Goal: Information Seeking & Learning: Find specific page/section

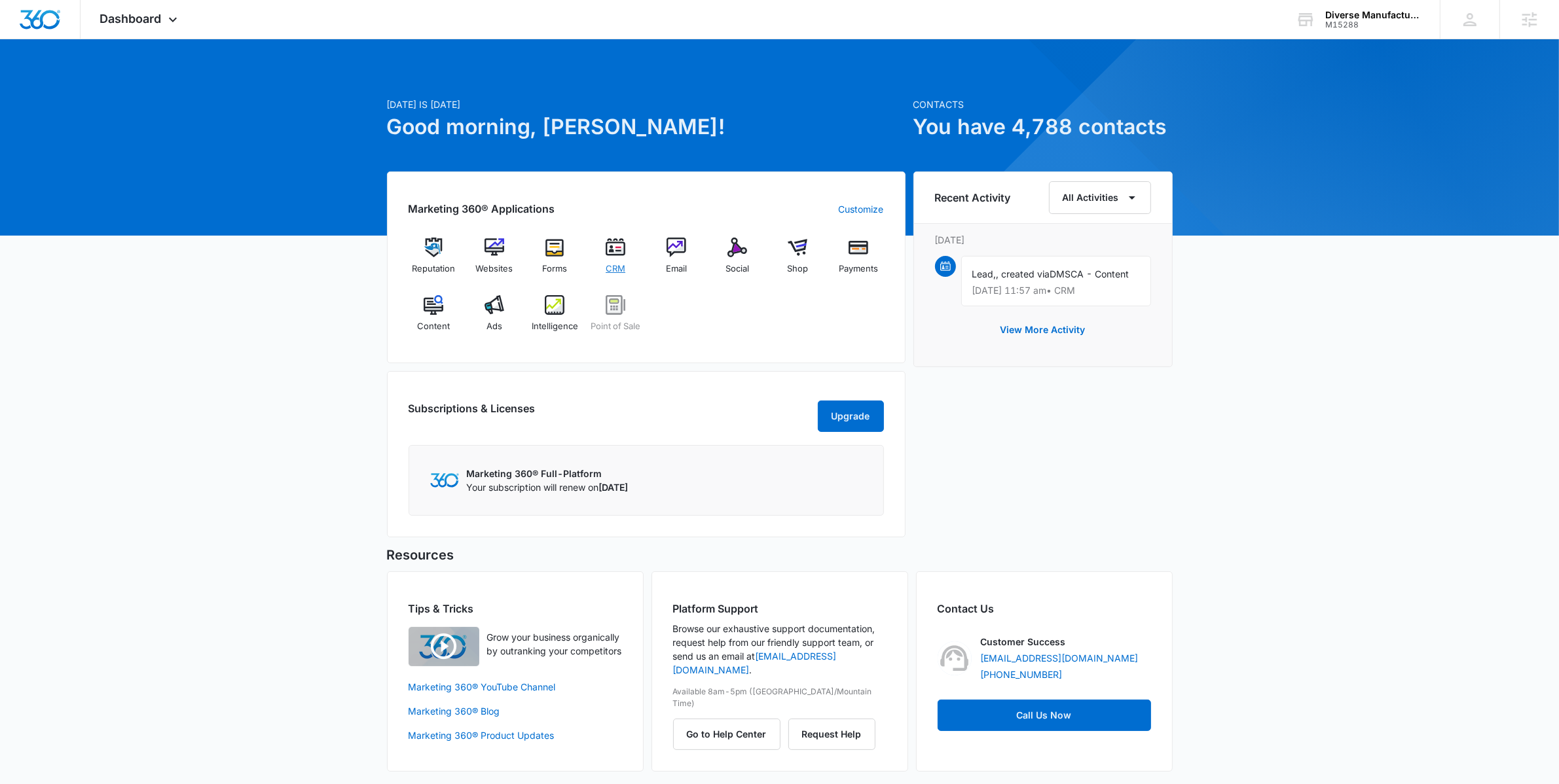
click at [621, 254] on img at bounding box center [615, 248] width 20 height 20
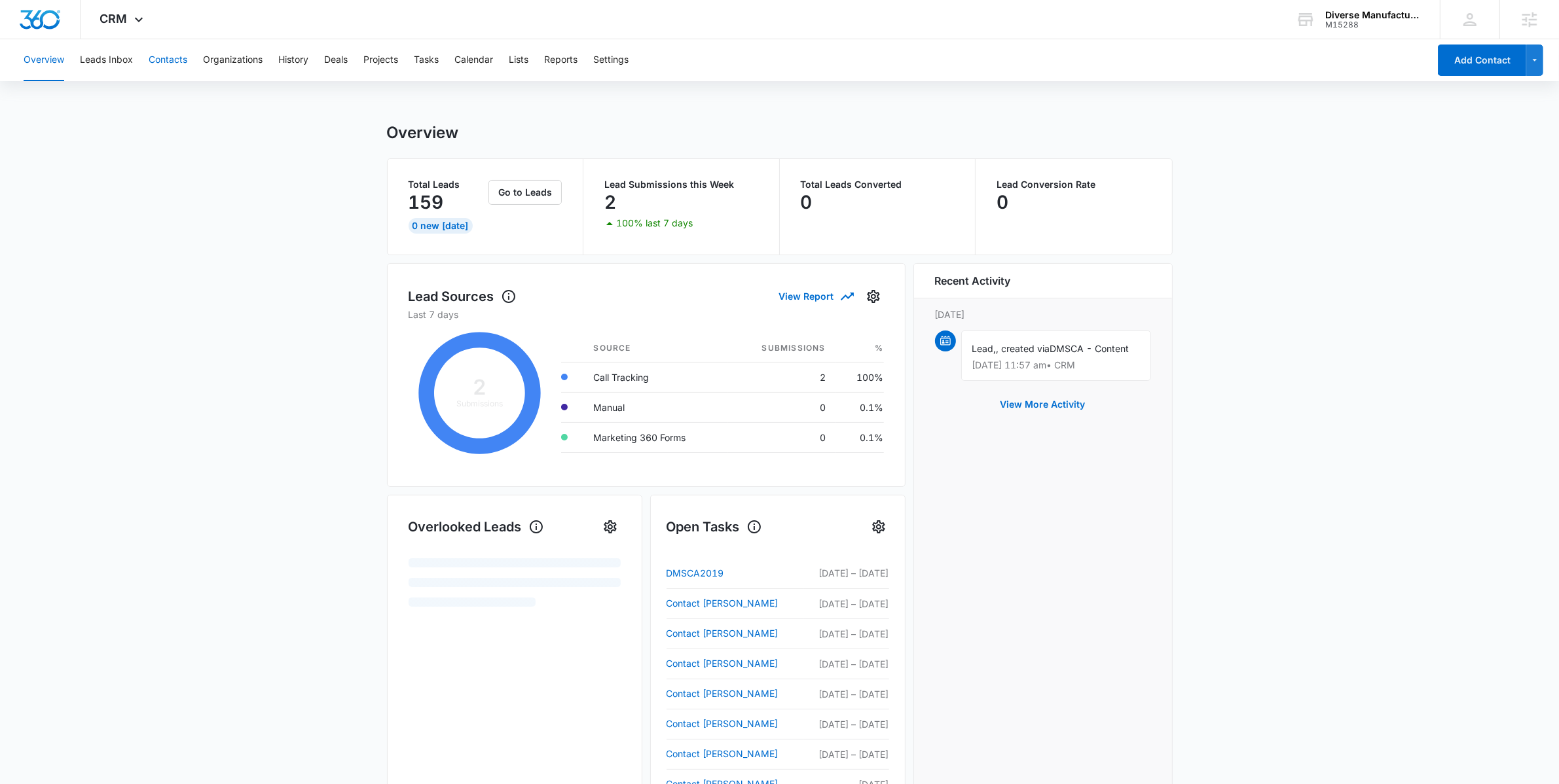
click at [163, 64] on button "Contacts" at bounding box center [167, 60] width 38 height 42
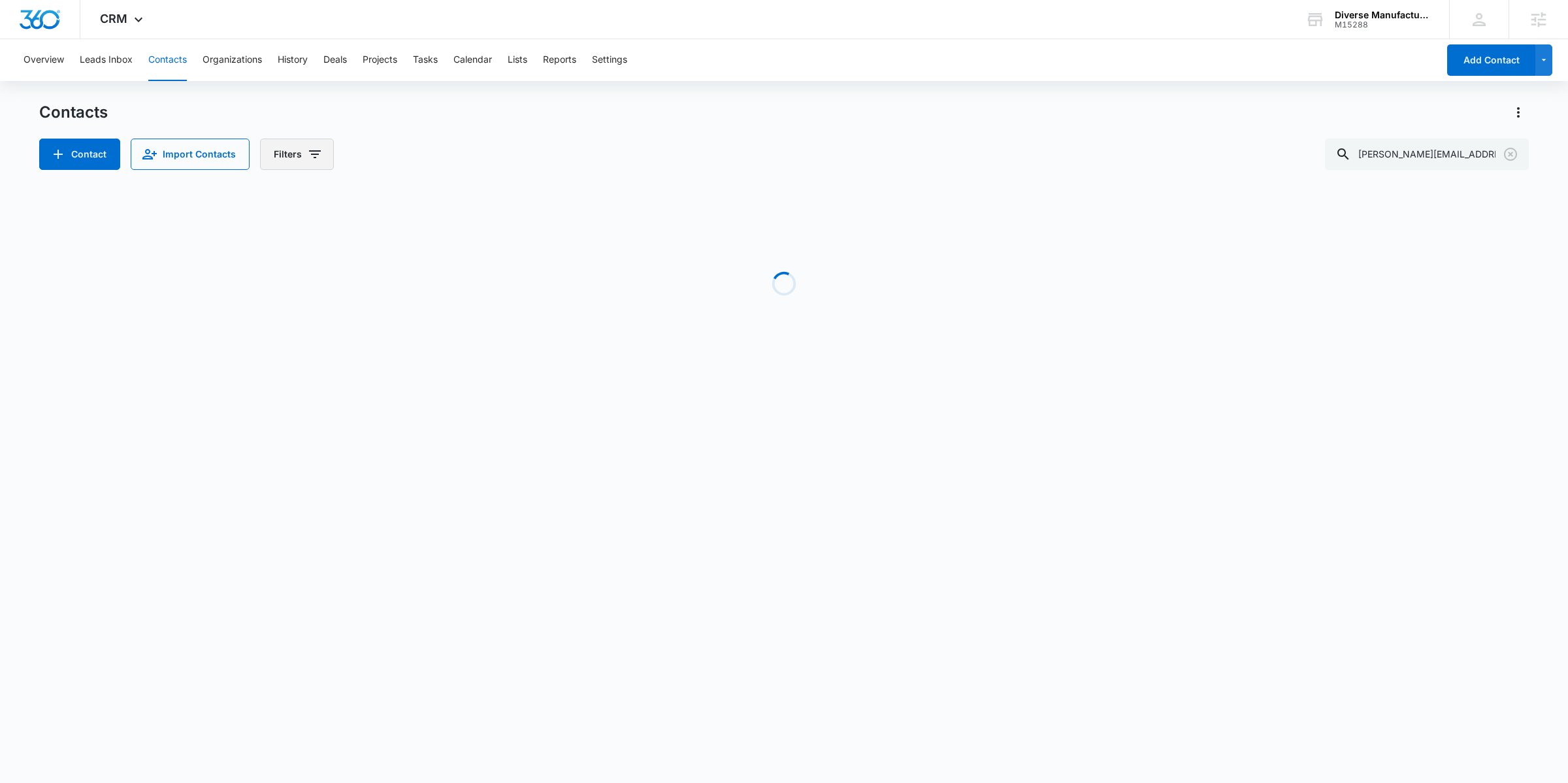
click at [294, 161] on button "Filters" at bounding box center [297, 154] width 74 height 31
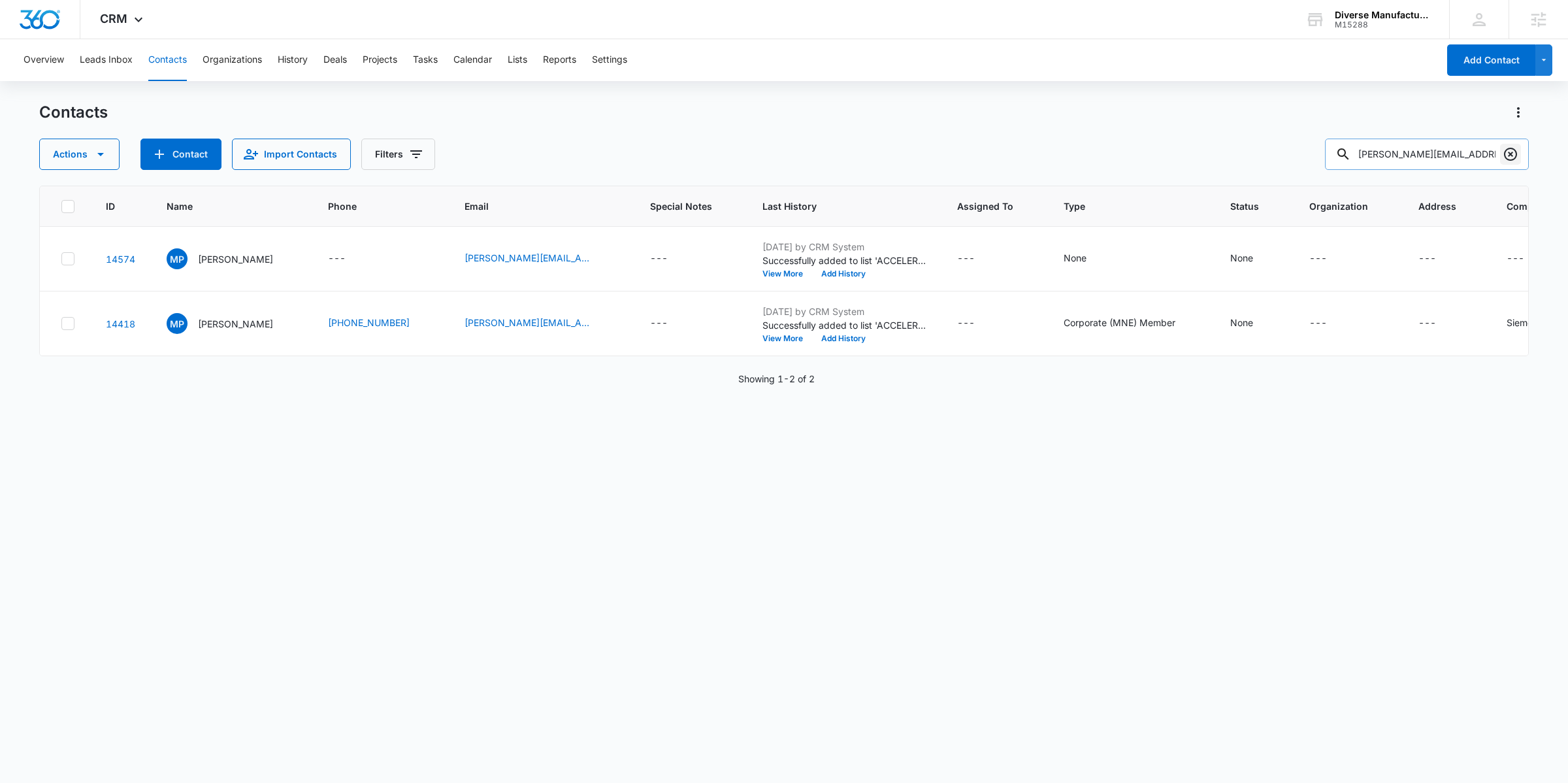
click at [1513, 157] on icon "Clear" at bounding box center [1510, 154] width 16 height 16
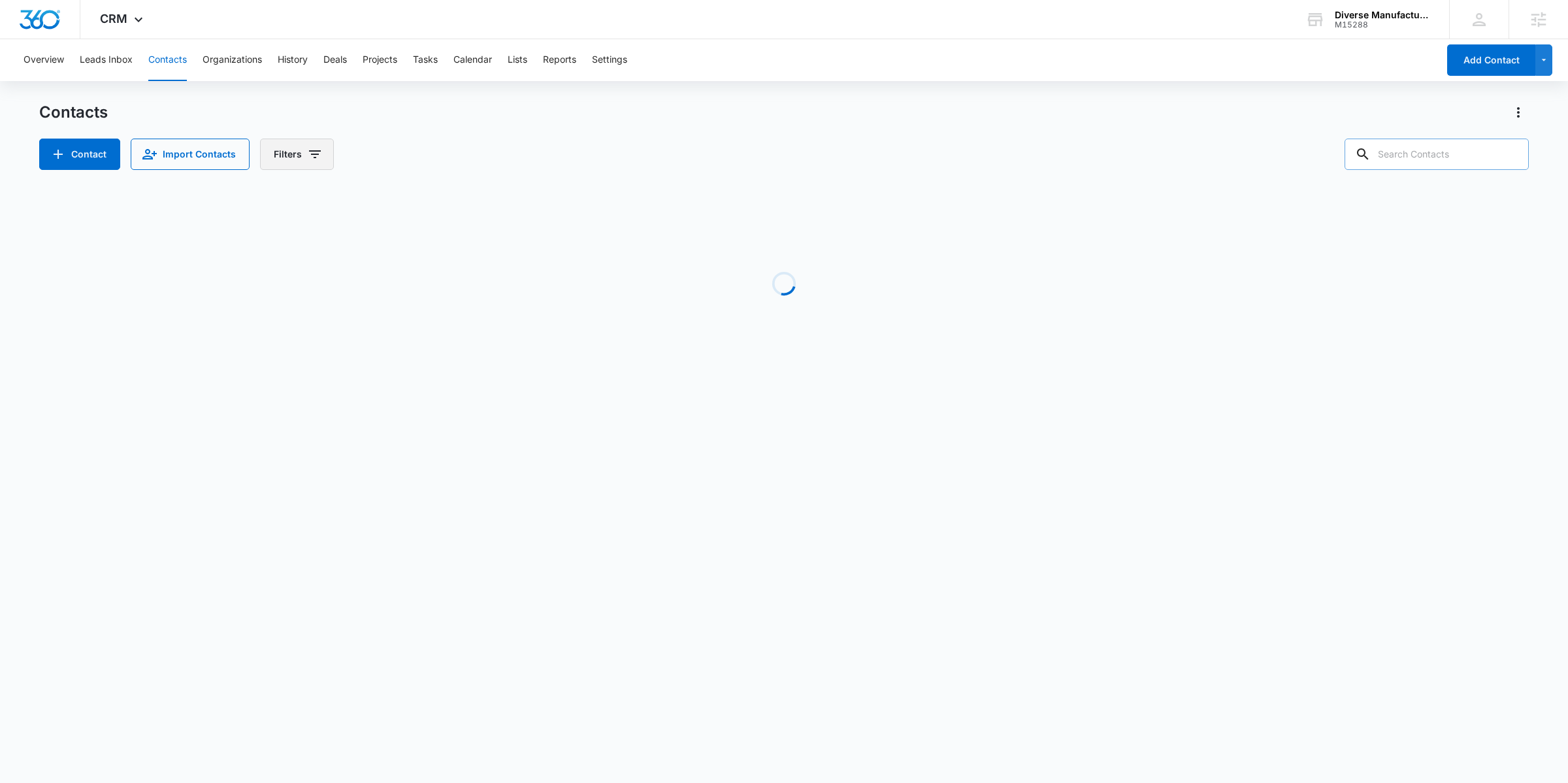
click at [309, 151] on icon "Filters" at bounding box center [315, 154] width 16 height 16
click at [302, 267] on p "Status" at bounding box center [288, 270] width 28 height 13
click at [411, 300] on icon "Show Type filters" at bounding box center [414, 303] width 16 height 16
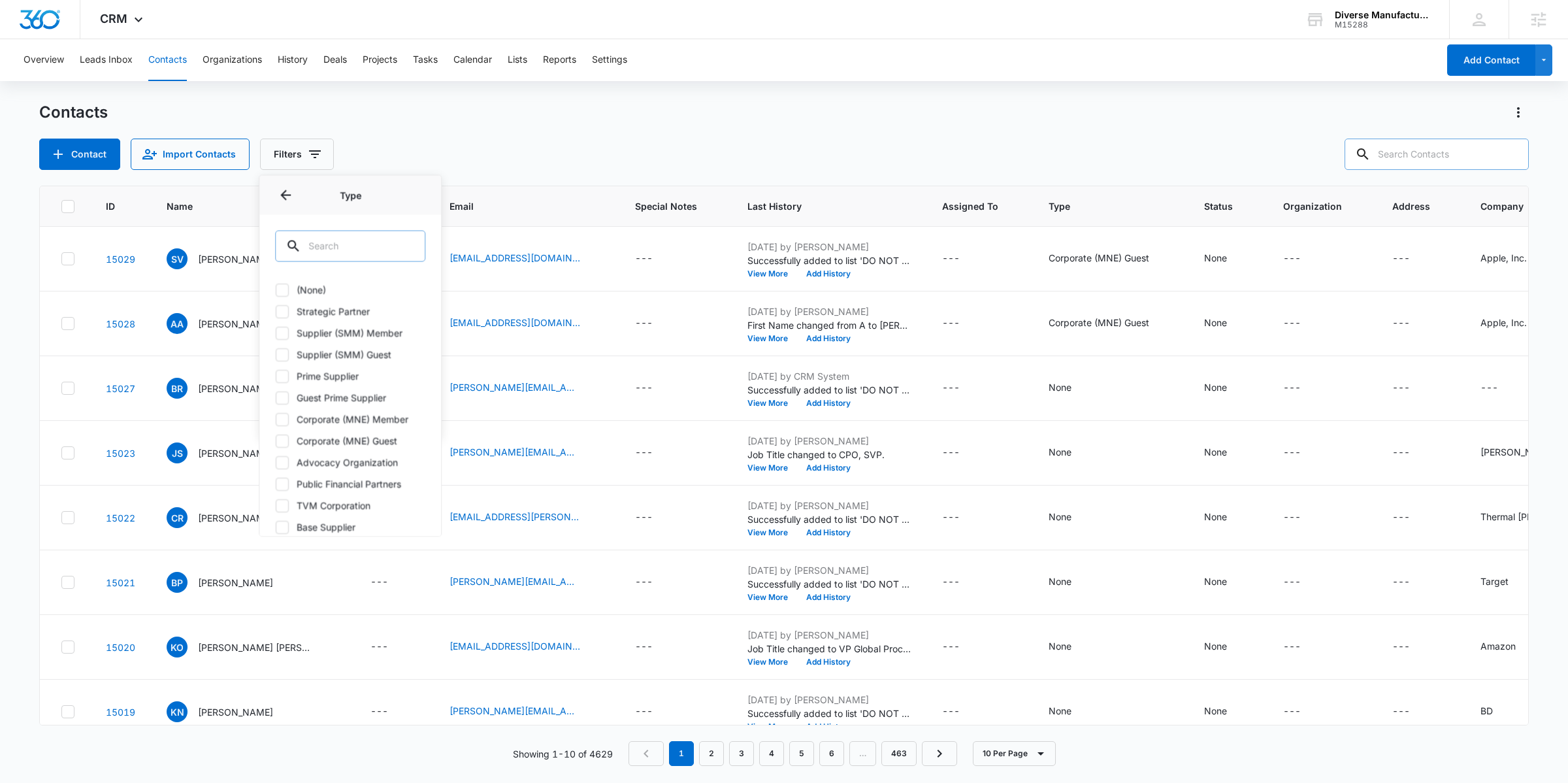
click at [346, 246] on input "text" at bounding box center [350, 247] width 151 height 31
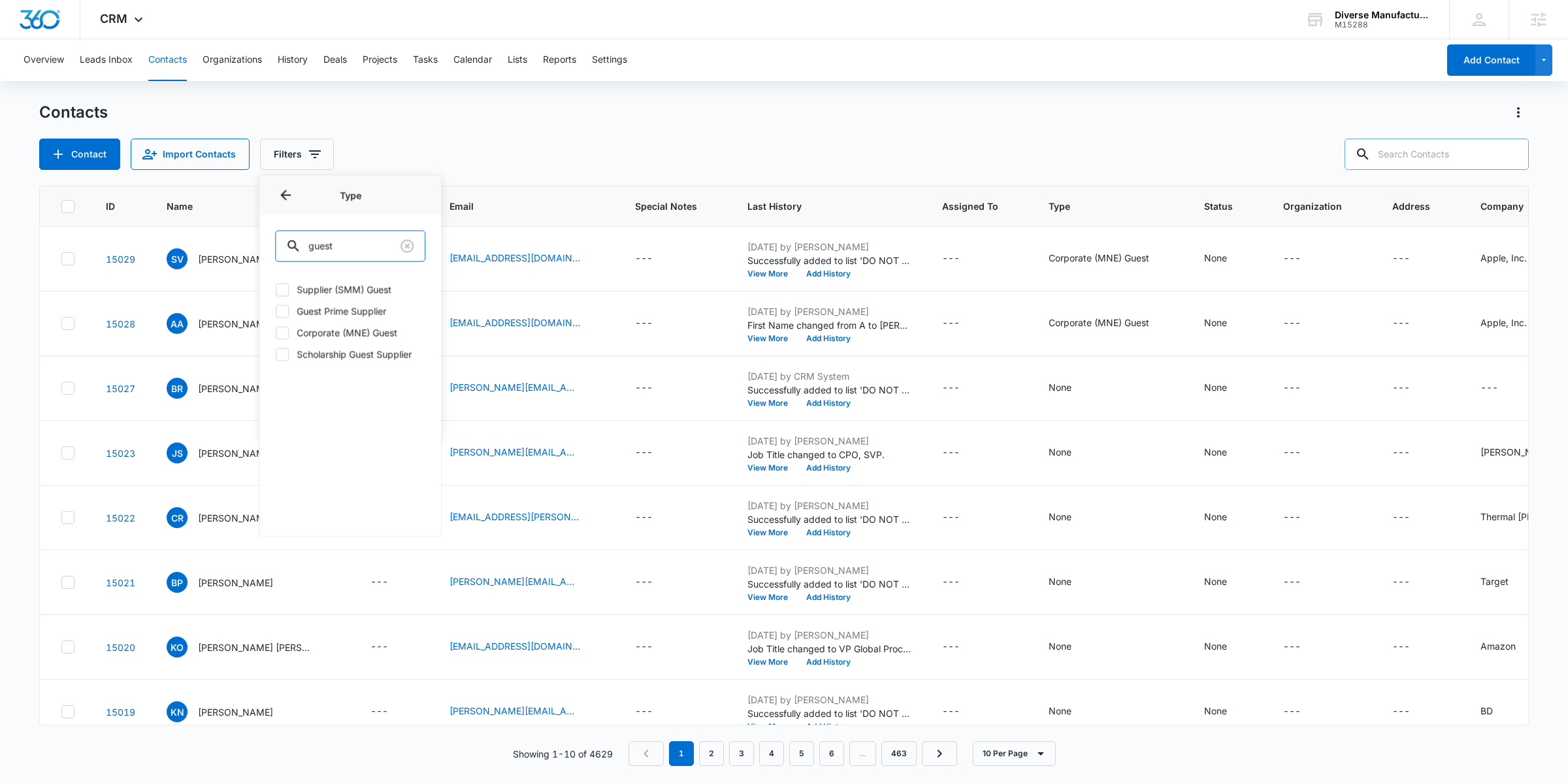
type input "guest"
click at [284, 334] on icon at bounding box center [282, 333] width 12 height 12
click at [276, 333] on input "Corporate (MNE) Guest" at bounding box center [275, 333] width 1 height 1
checkbox input "true"
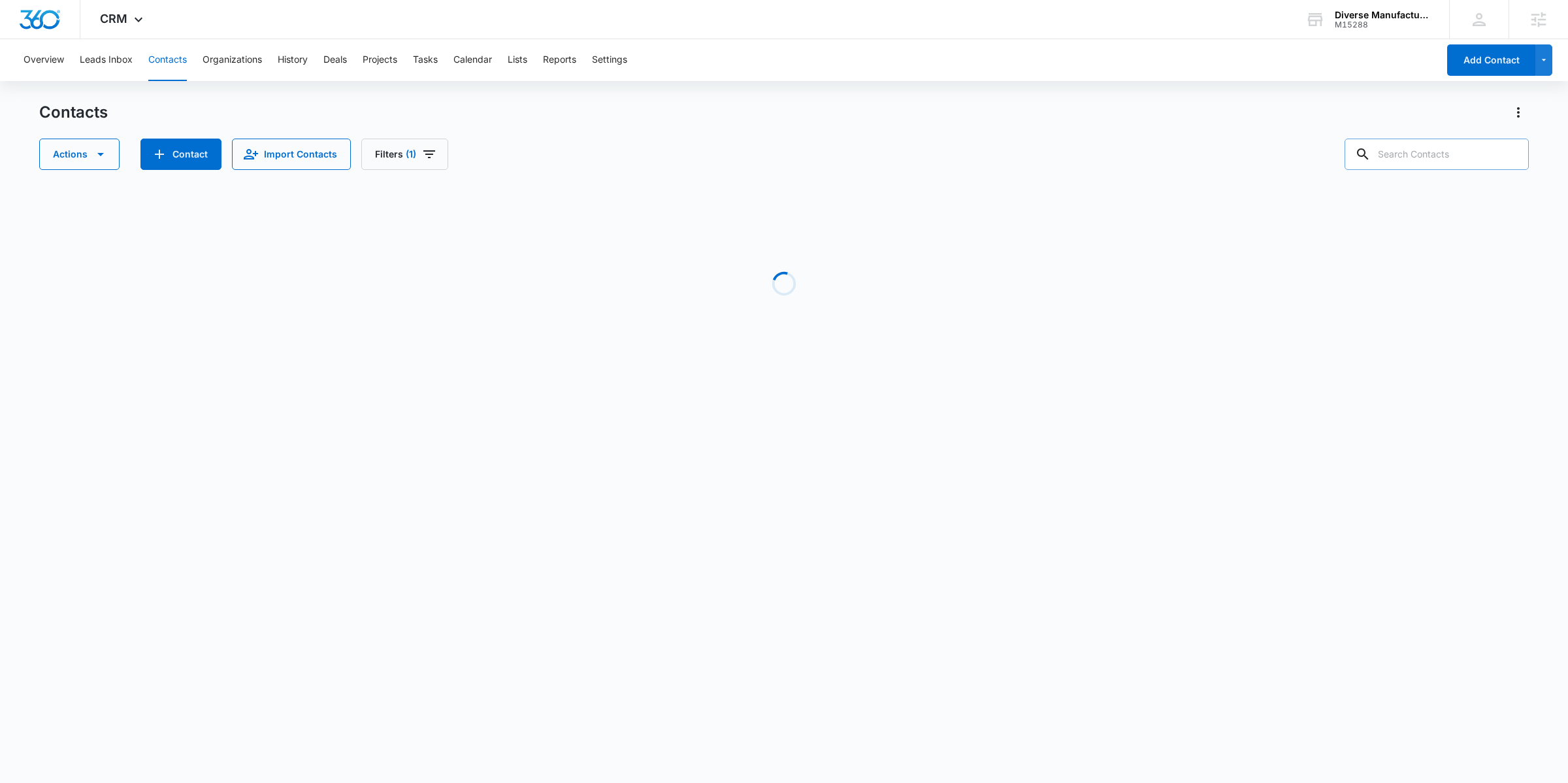
click at [203, 238] on div "Loading" at bounding box center [784, 284] width 1490 height 196
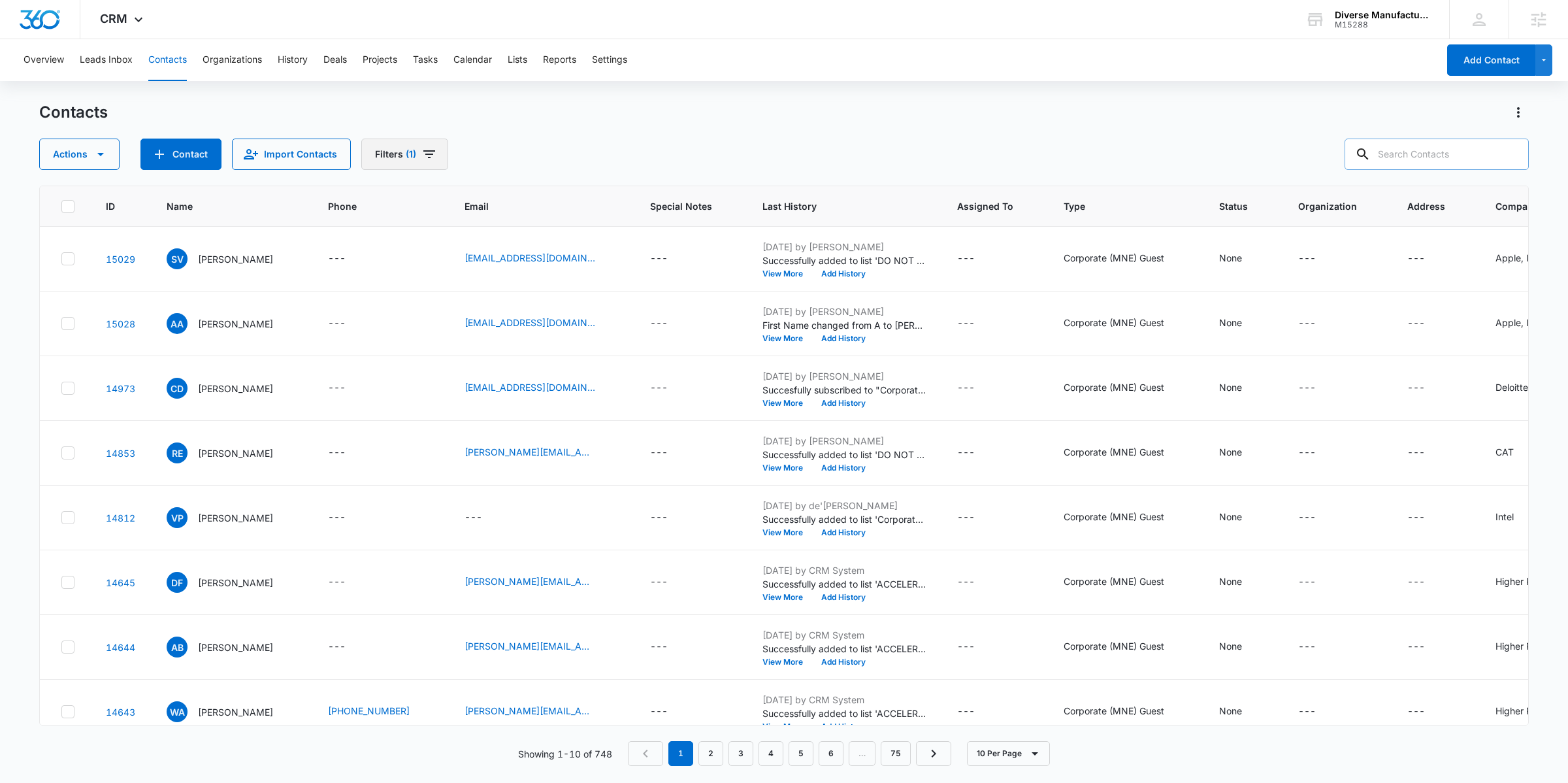
click at [428, 150] on icon "Filters" at bounding box center [429, 154] width 16 height 16
click at [510, 304] on icon "Show Type filters" at bounding box center [515, 303] width 16 height 16
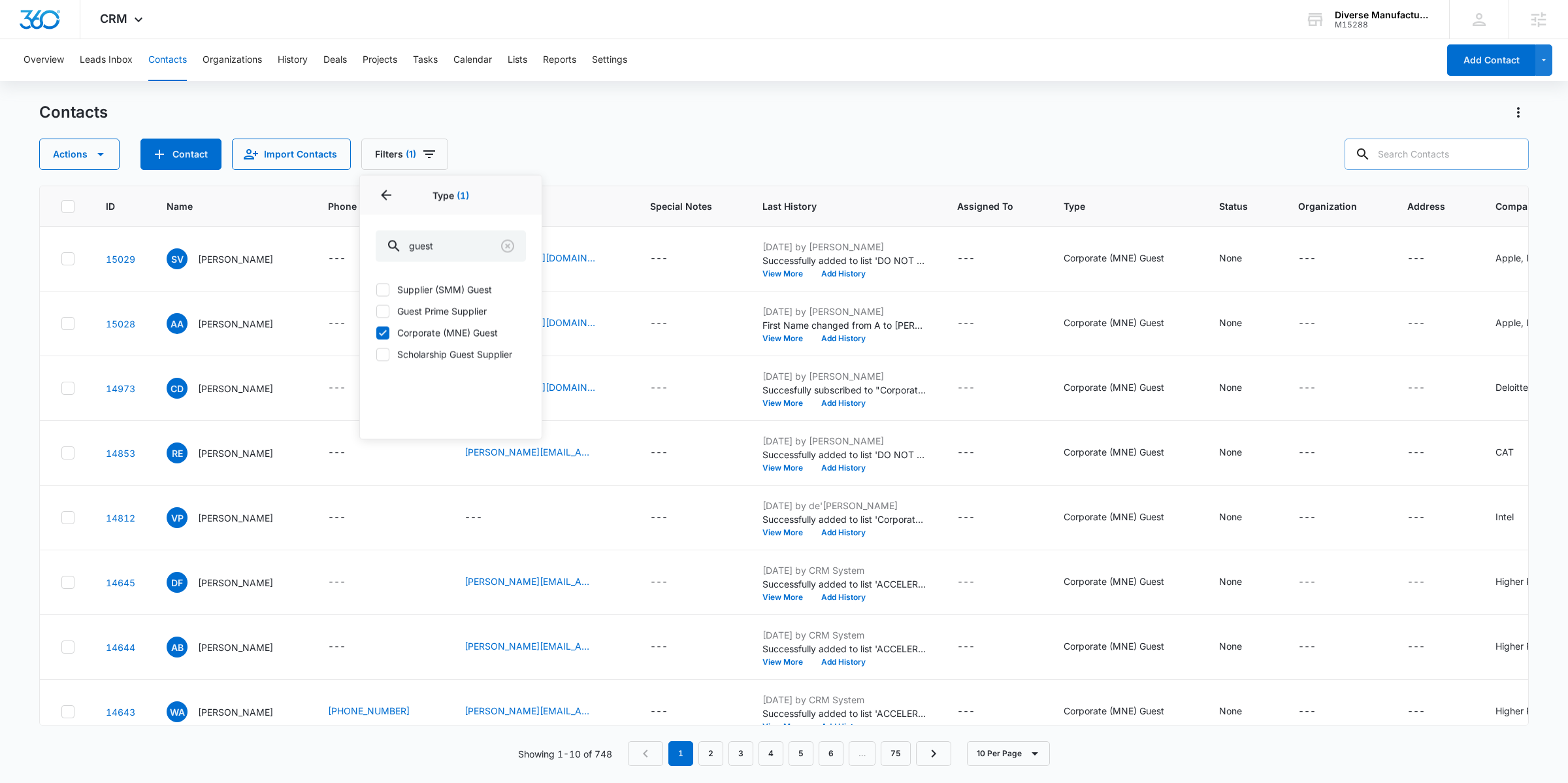
click at [382, 331] on icon at bounding box center [383, 333] width 12 height 12
click at [376, 333] on input "Corporate (MNE) Guest" at bounding box center [376, 333] width 1 height 1
checkbox input "false"
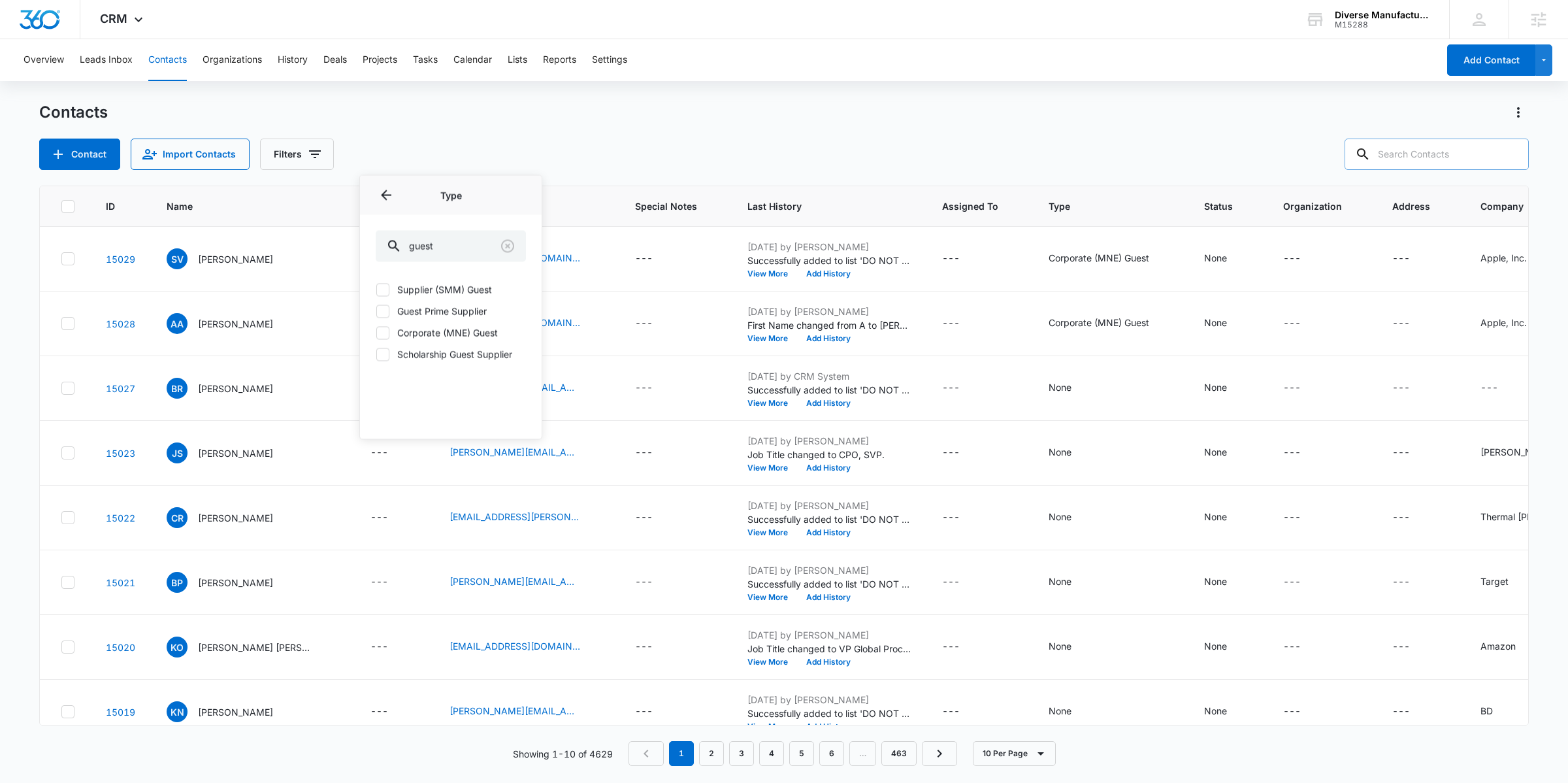
click at [385, 289] on icon at bounding box center [383, 289] width 7 height 6
click at [376, 289] on input "Supplier (SMM) Guest" at bounding box center [376, 289] width 1 height 1
checkbox input "true"
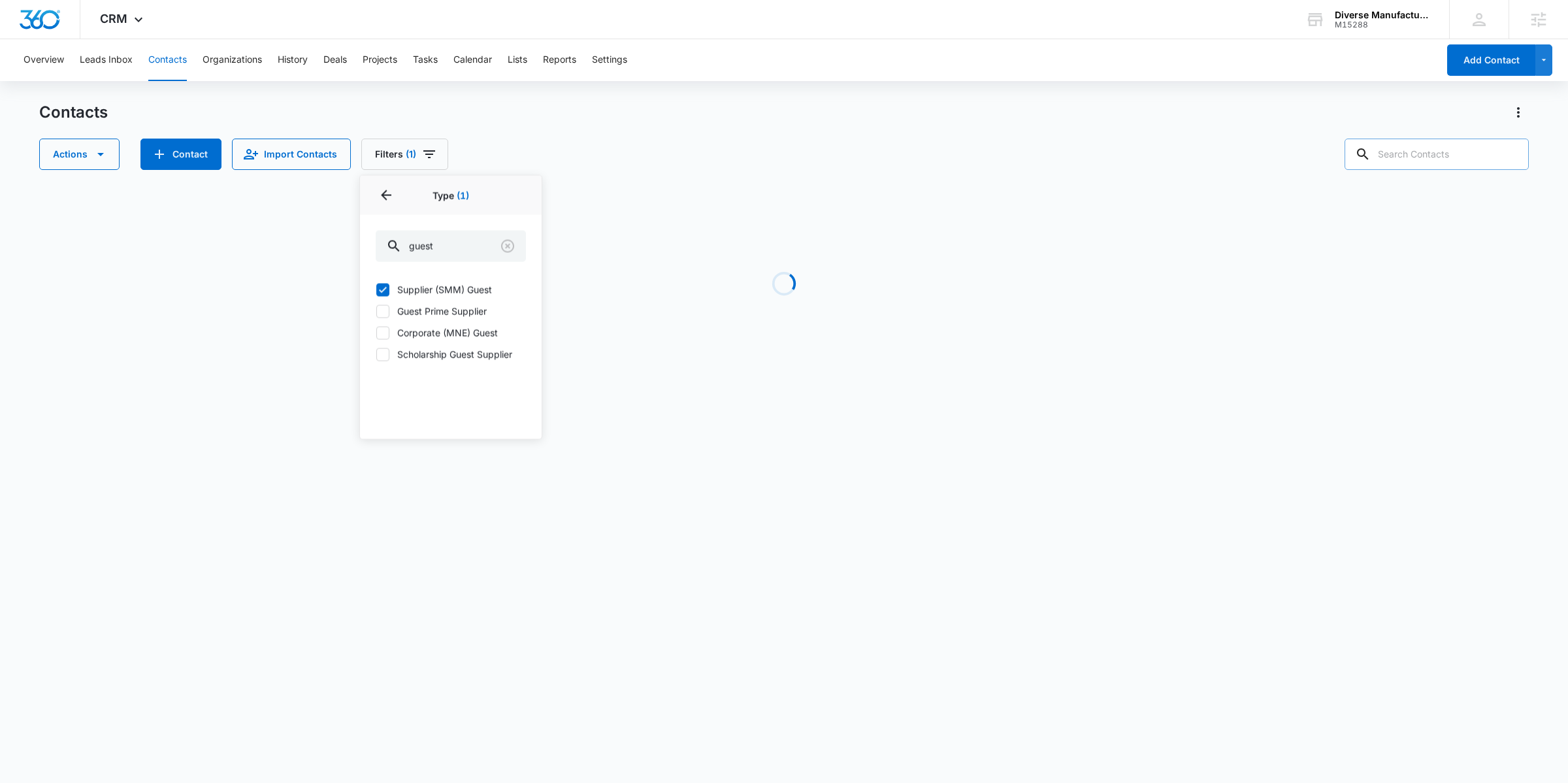
click at [385, 313] on icon at bounding box center [383, 311] width 12 height 12
click at [376, 312] on input "Guest Prime Supplier" at bounding box center [376, 311] width 1 height 1
checkbox input "true"
click at [384, 352] on icon at bounding box center [383, 354] width 12 height 12
click at [376, 354] on input "Scholarship Guest Supplier" at bounding box center [376, 354] width 1 height 1
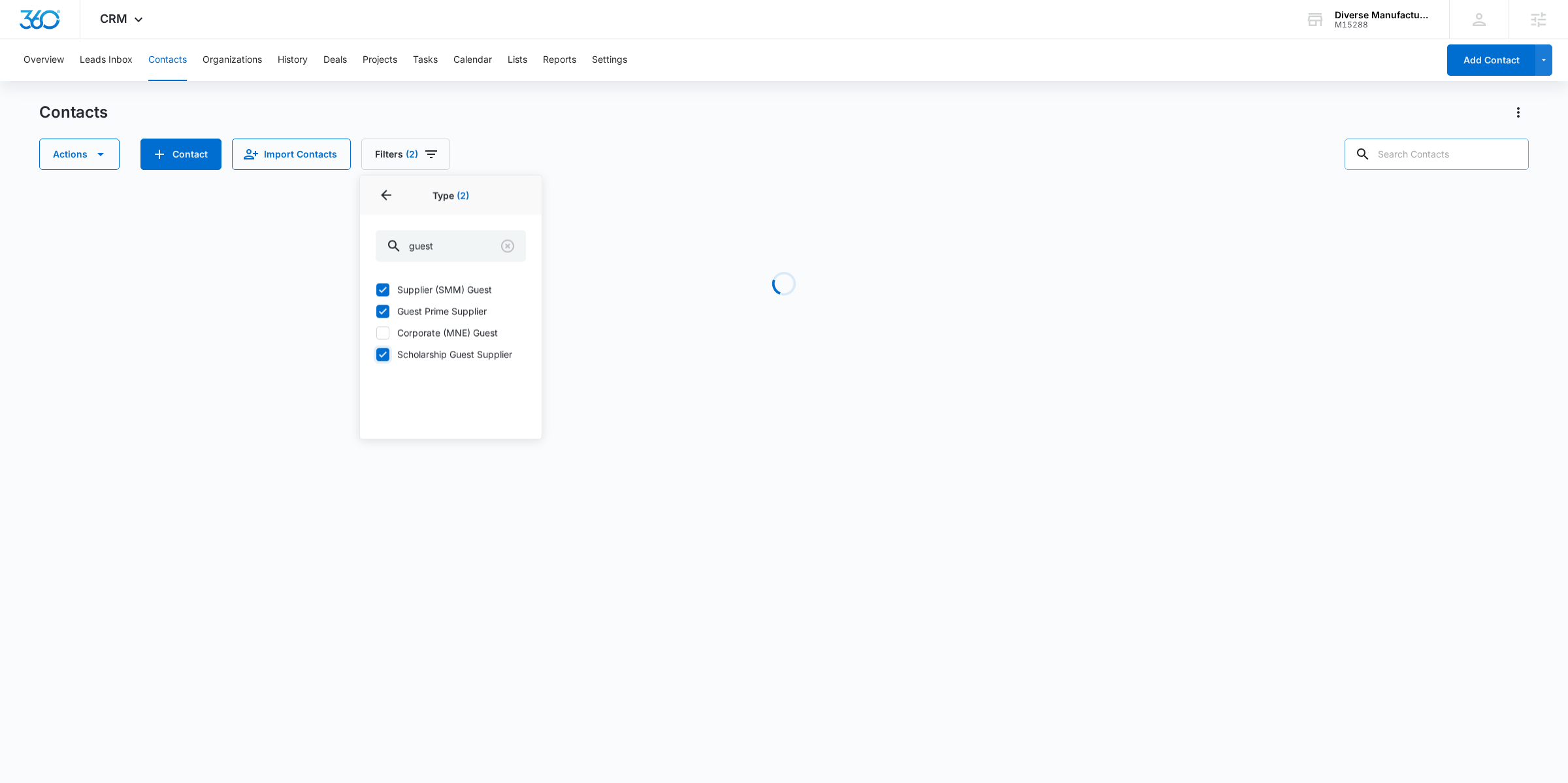
checkbox input "true"
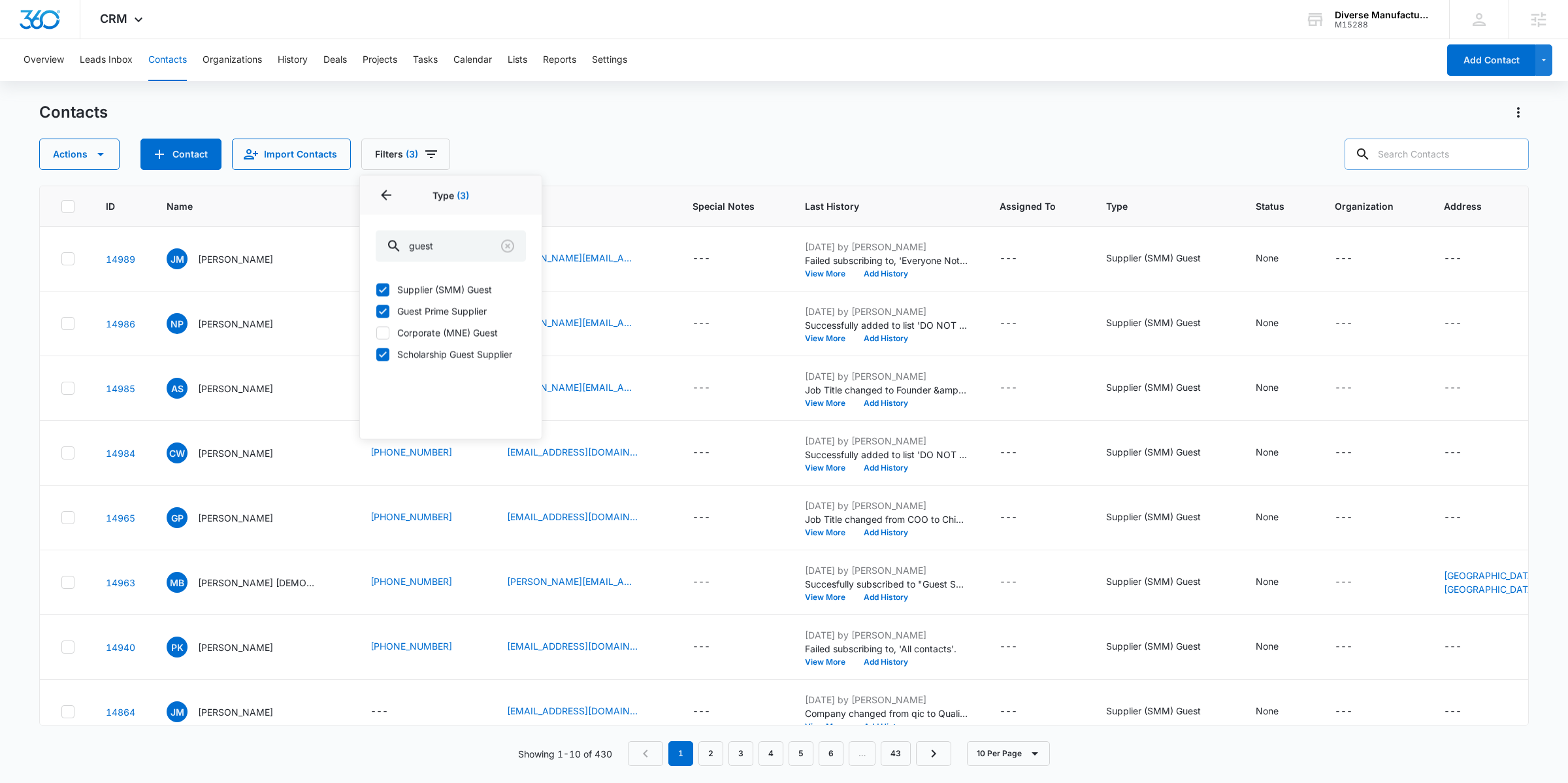
click at [384, 315] on icon at bounding box center [383, 311] width 12 height 12
click at [376, 312] on input "Guest Prime Supplier" at bounding box center [376, 311] width 1 height 1
checkbox input "false"
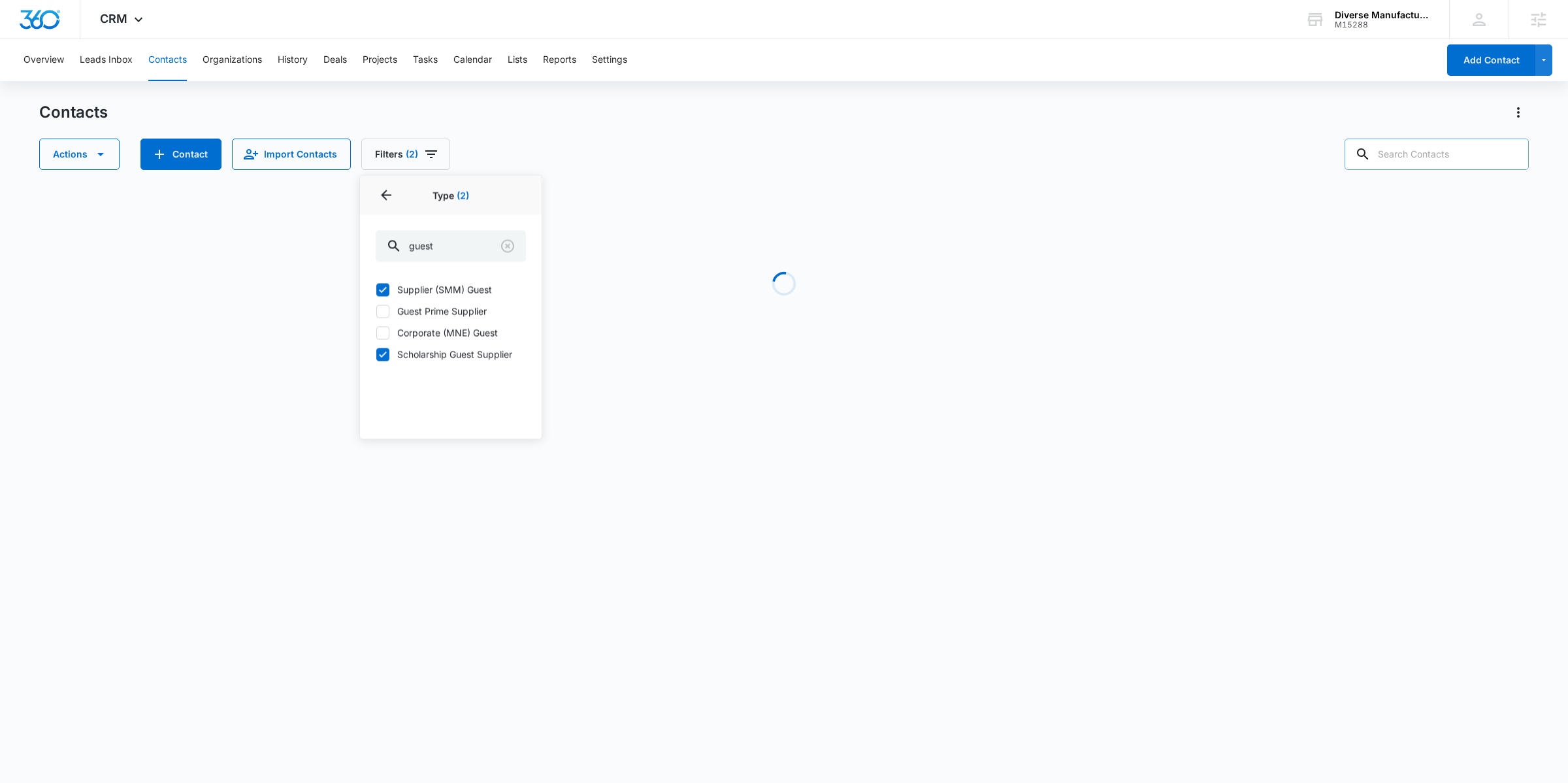
click at [384, 362] on div "Supplier (SMM) Guest Guest Prime Supplier Corporate (MNE) Guest Scholarship Gue…" at bounding box center [451, 330] width 181 height 110
click at [384, 358] on icon at bounding box center [383, 354] width 12 height 12
click at [376, 355] on input "Scholarship Guest Supplier" at bounding box center [376, 354] width 1 height 1
checkbox input "false"
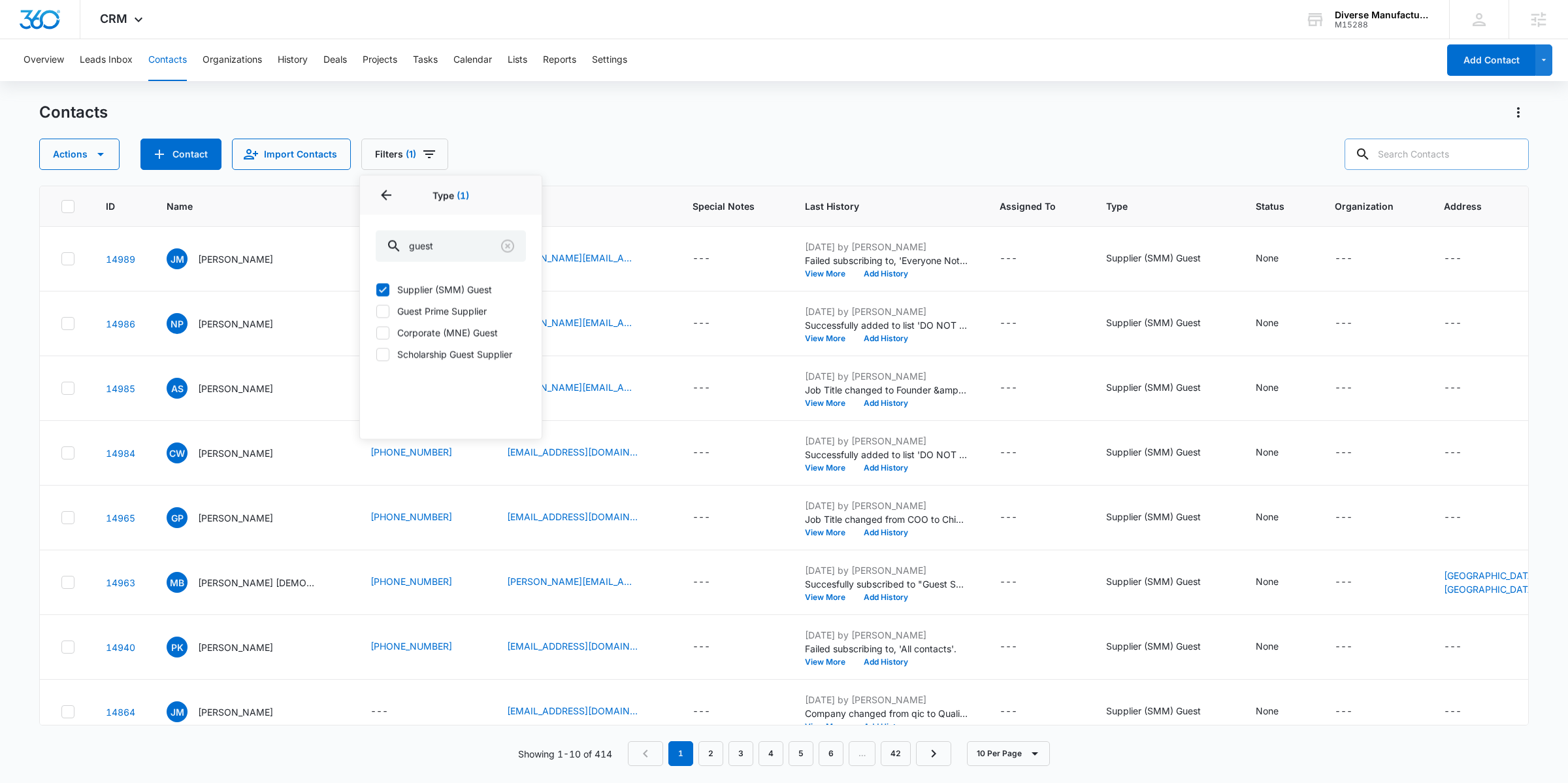
click at [384, 295] on icon at bounding box center [383, 290] width 12 height 12
click at [376, 290] on input "Supplier (SMM) Guest" at bounding box center [376, 289] width 1 height 1
checkbox input "false"
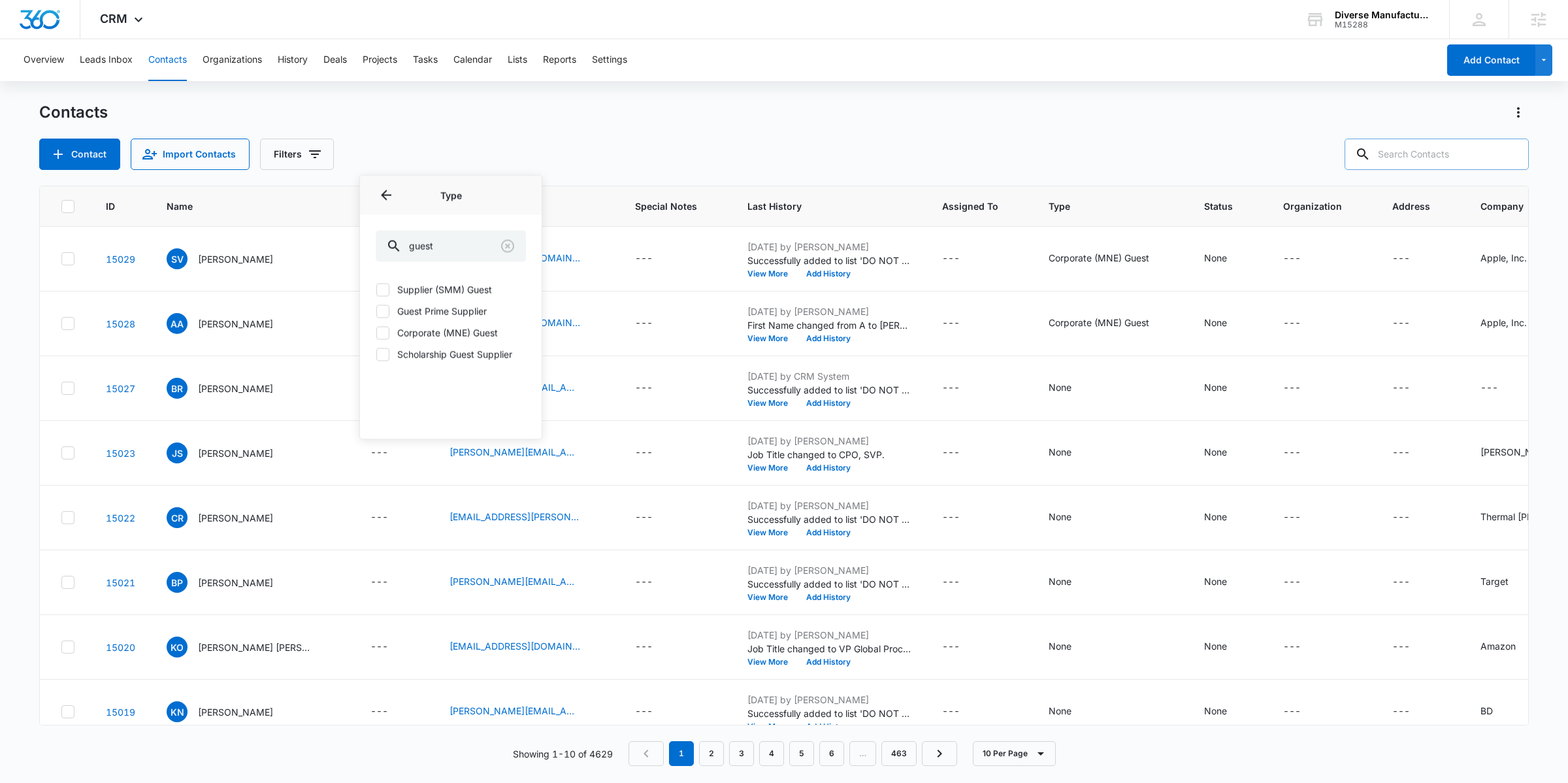
click at [386, 316] on icon at bounding box center [383, 311] width 12 height 12
click at [376, 312] on input "Guest Prime Supplier" at bounding box center [376, 311] width 1 height 1
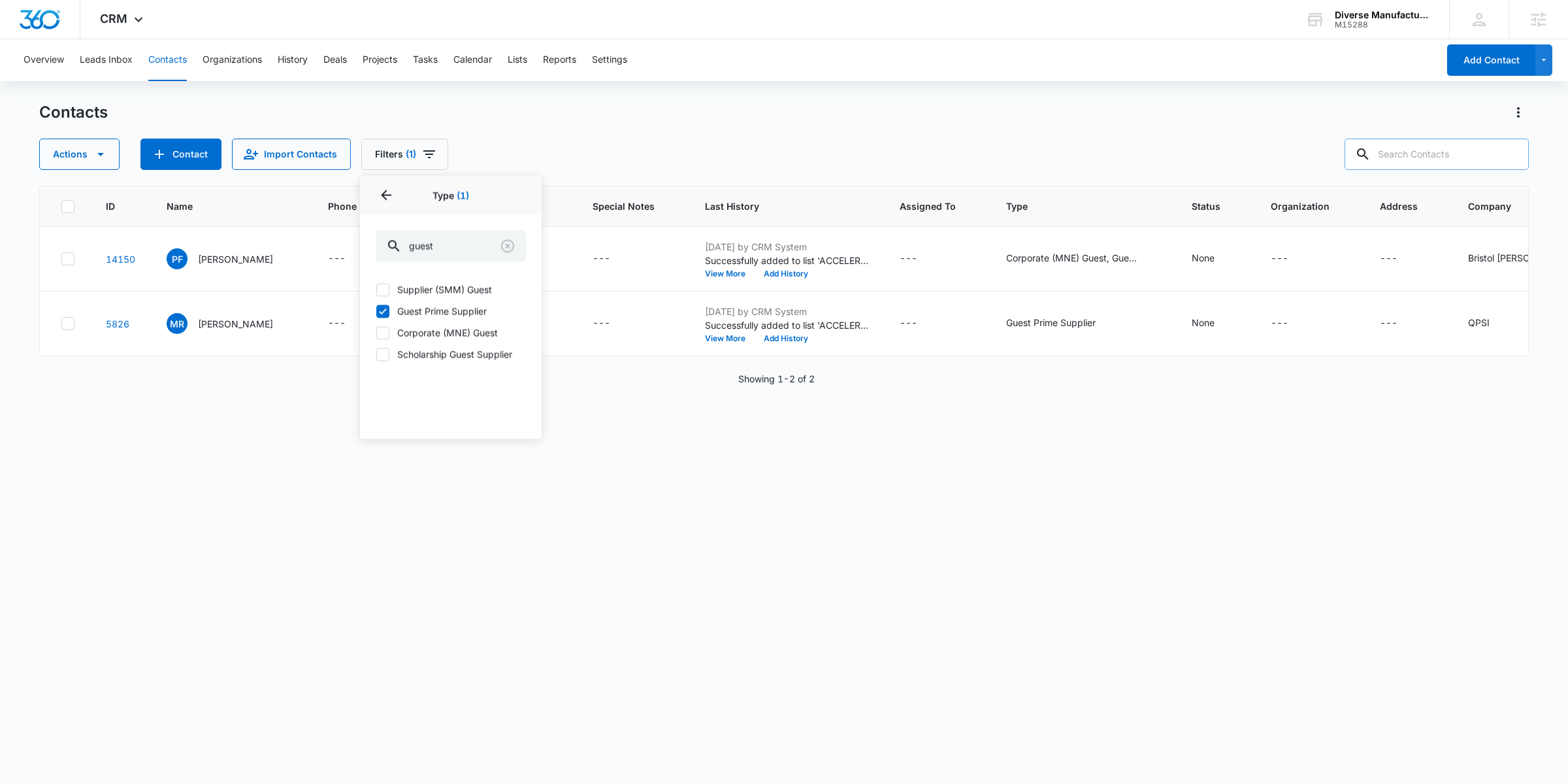
click at [394, 317] on label "Guest Prime Supplier" at bounding box center [451, 311] width 151 height 13
click at [376, 312] on input "Guest Prime Supplier" at bounding box center [376, 311] width 1 height 1
checkbox input "false"
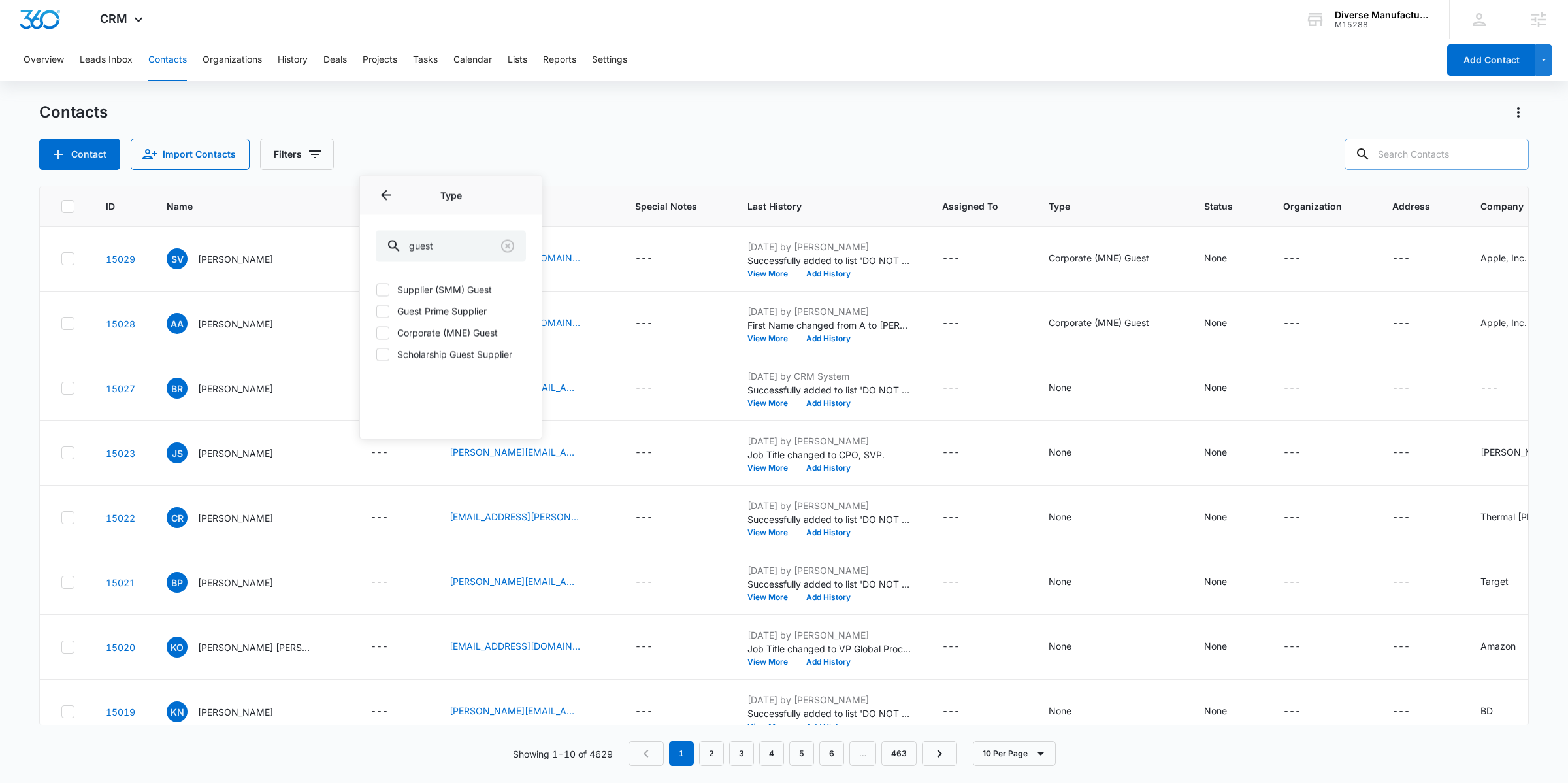
click at [406, 351] on label "Scholarship Guest Supplier" at bounding box center [451, 354] width 151 height 13
click at [376, 354] on input "Scholarship Guest Supplier" at bounding box center [376, 354] width 1 height 1
checkbox input "true"
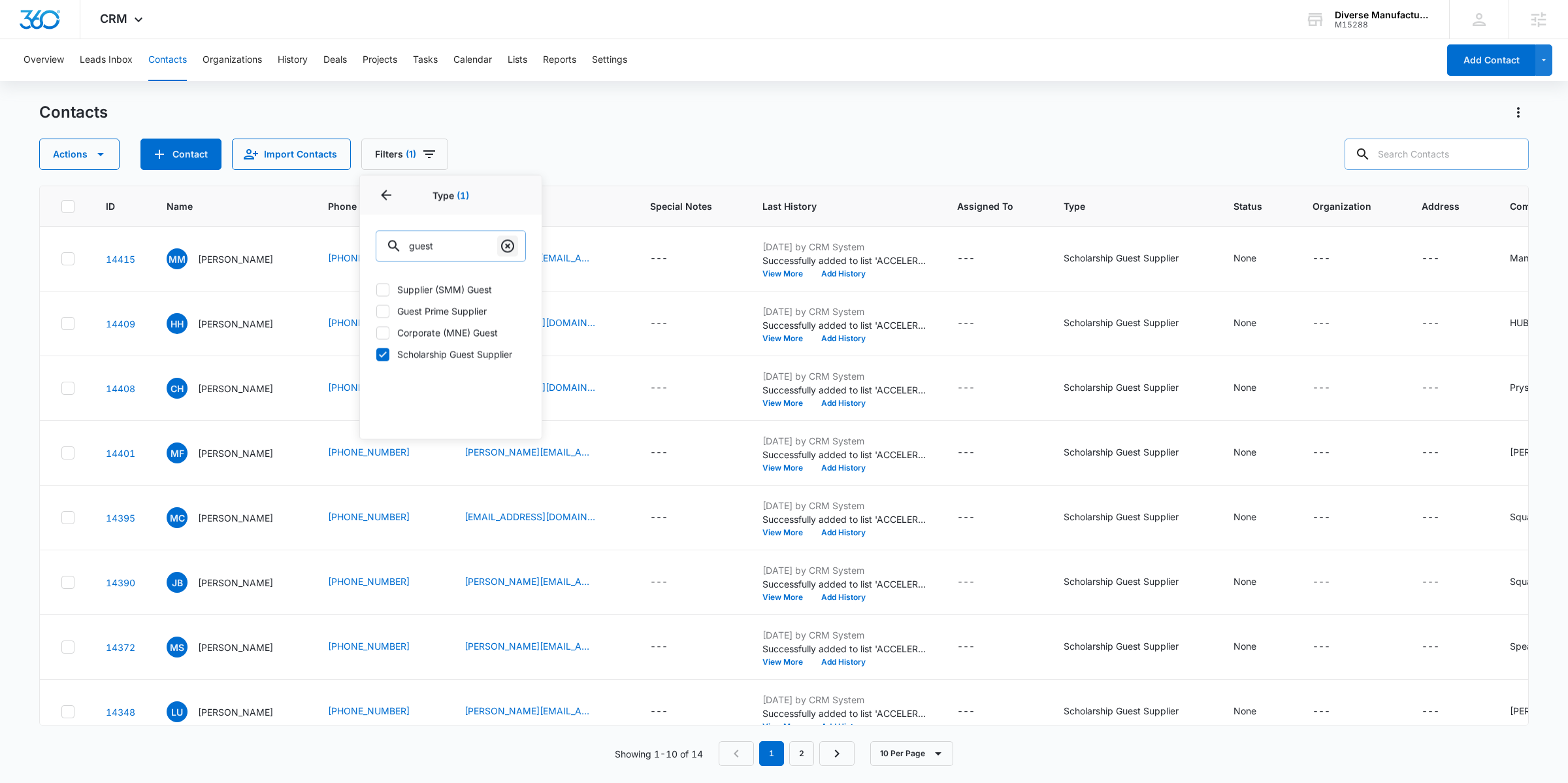
click at [506, 244] on icon "Clear" at bounding box center [507, 246] width 13 height 13
click at [463, 252] on input "text" at bounding box center [451, 247] width 151 height 31
type input "member"
click at [440, 286] on label "Supplier (SMM) Member" at bounding box center [451, 290] width 151 height 13
click at [376, 289] on input "Supplier (SMM) Member" at bounding box center [376, 289] width 1 height 1
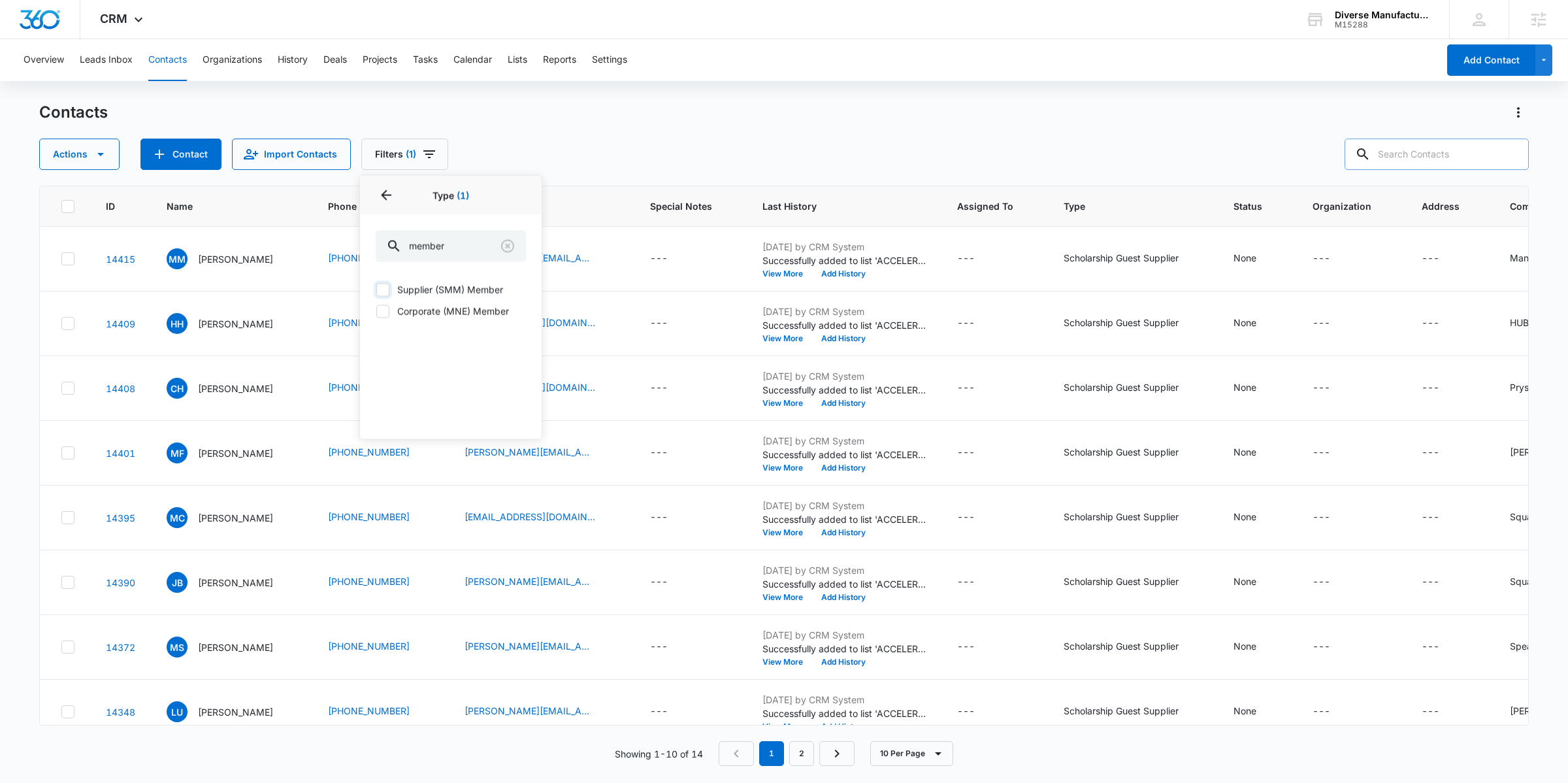
checkbox input "true"
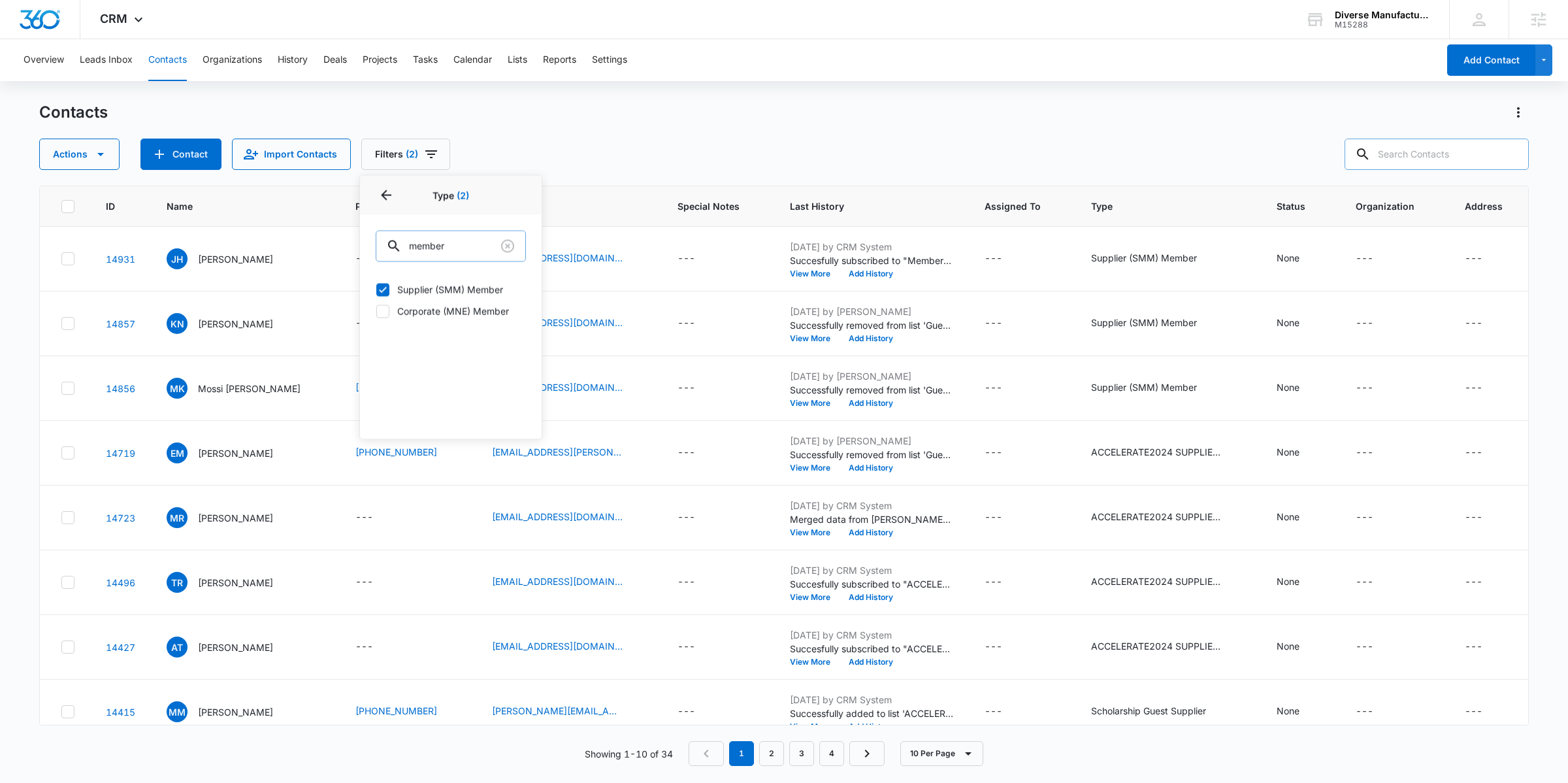
click at [452, 245] on input "member" at bounding box center [451, 247] width 151 height 31
type input "base"
click at [423, 287] on label "Base Supplier" at bounding box center [451, 290] width 151 height 13
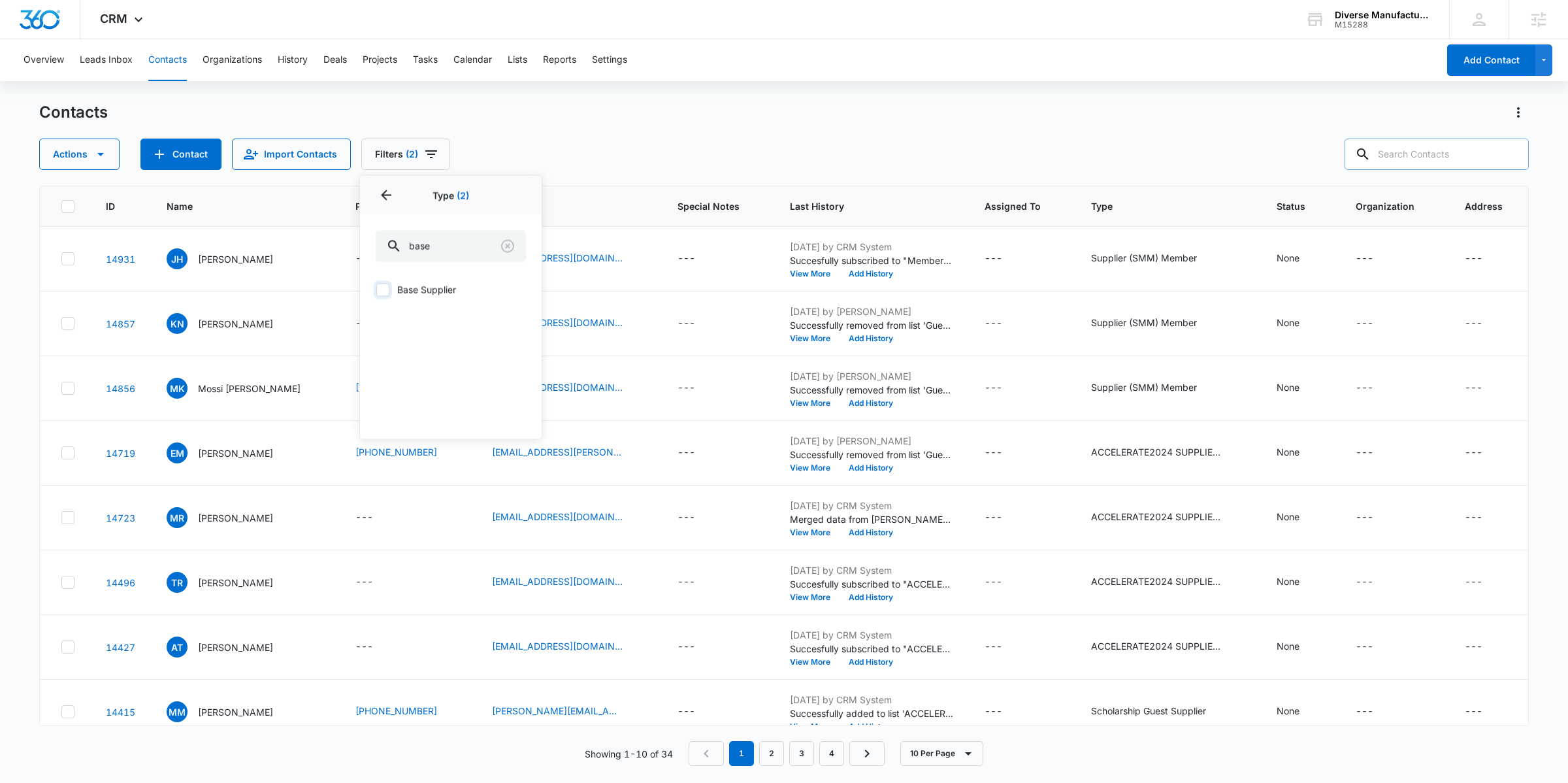
click at [376, 289] on input "Base Supplier" at bounding box center [376, 289] width 1 height 1
checkbox input "true"
click at [387, 195] on icon "Back" at bounding box center [387, 196] width 10 height 10
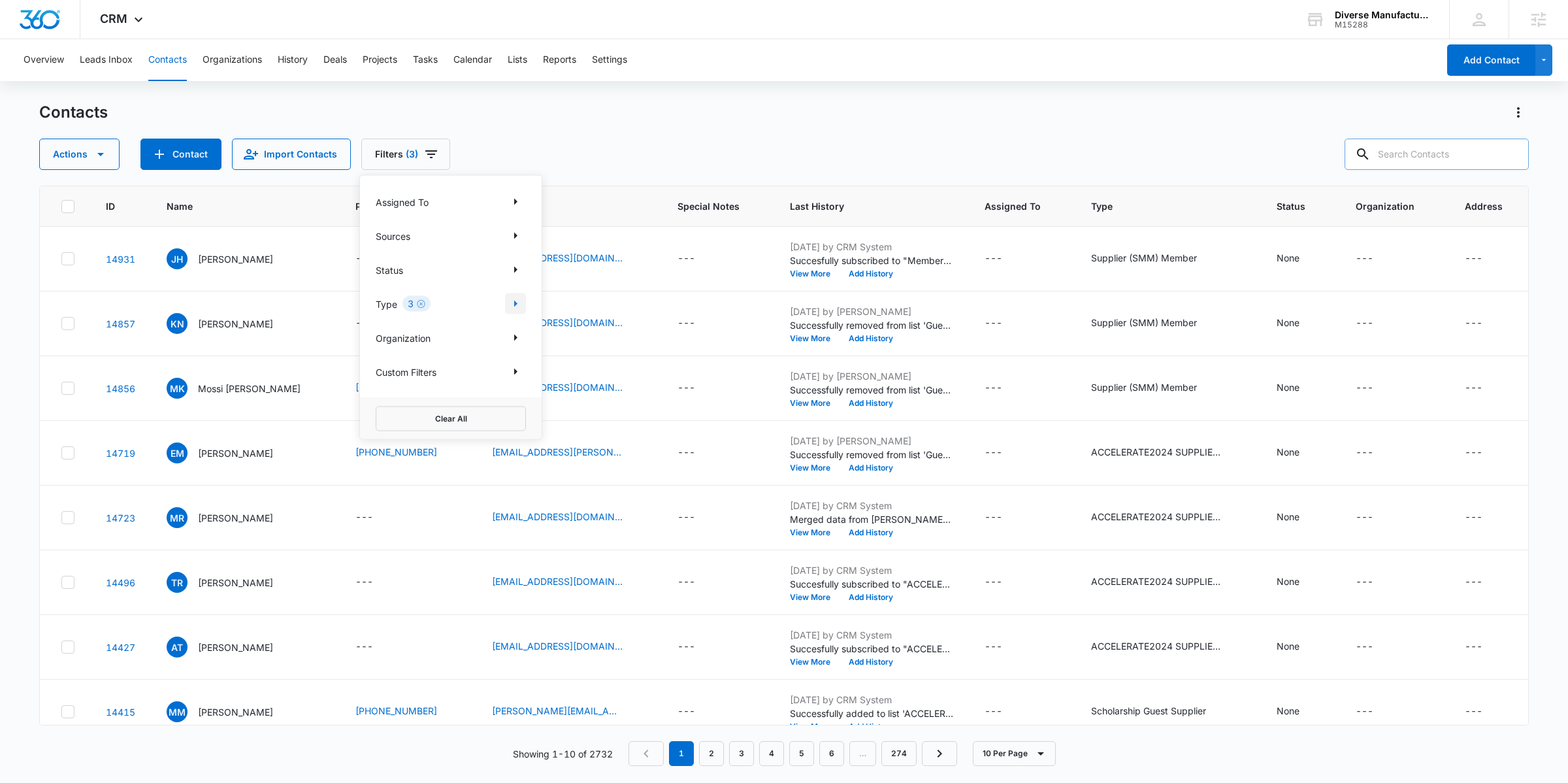
click at [519, 306] on icon "Show Type filters" at bounding box center [515, 303] width 16 height 16
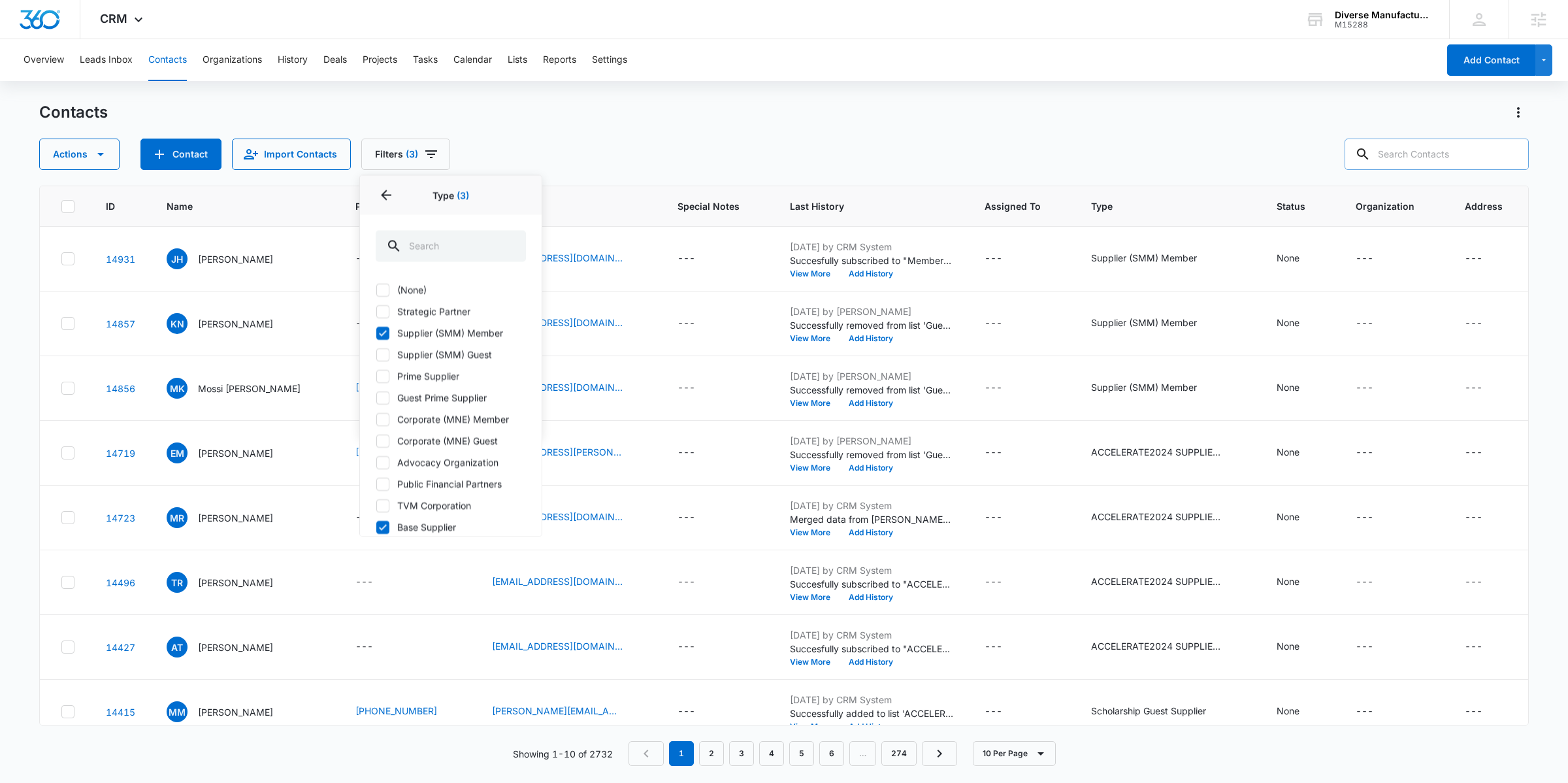
click at [408, 332] on label "Supplier (SMM) Member" at bounding box center [451, 333] width 151 height 13
click at [376, 333] on input "Supplier (SMM) Member" at bounding box center [376, 333] width 1 height 1
checkbox input "false"
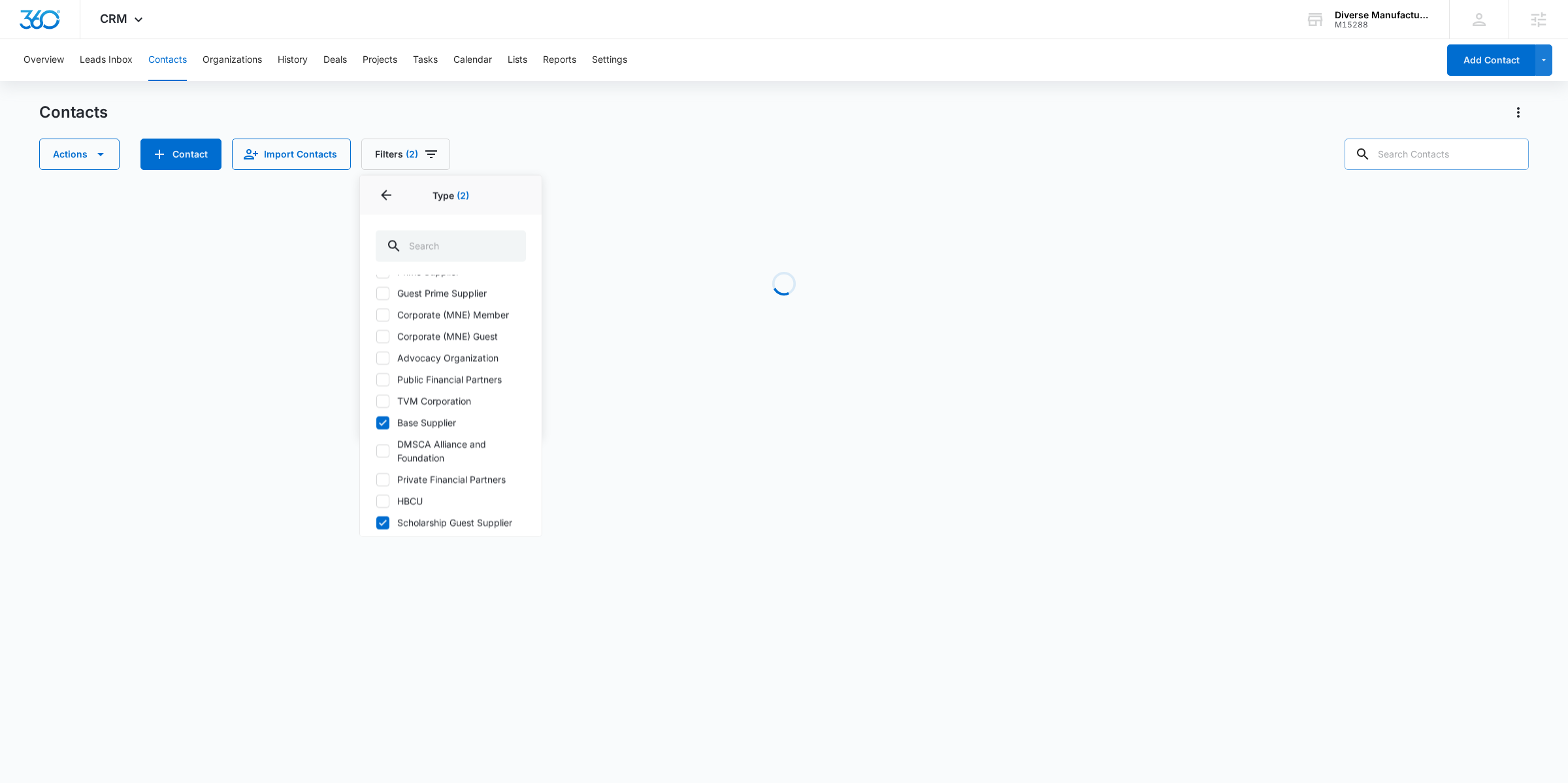
scroll to position [269, 0]
click at [411, 366] on label "Scholarship Guest Supplier" at bounding box center [451, 371] width 151 height 13
click at [376, 371] on input "Scholarship Guest Supplier" at bounding box center [376, 371] width 1 height 1
checkbox input "false"
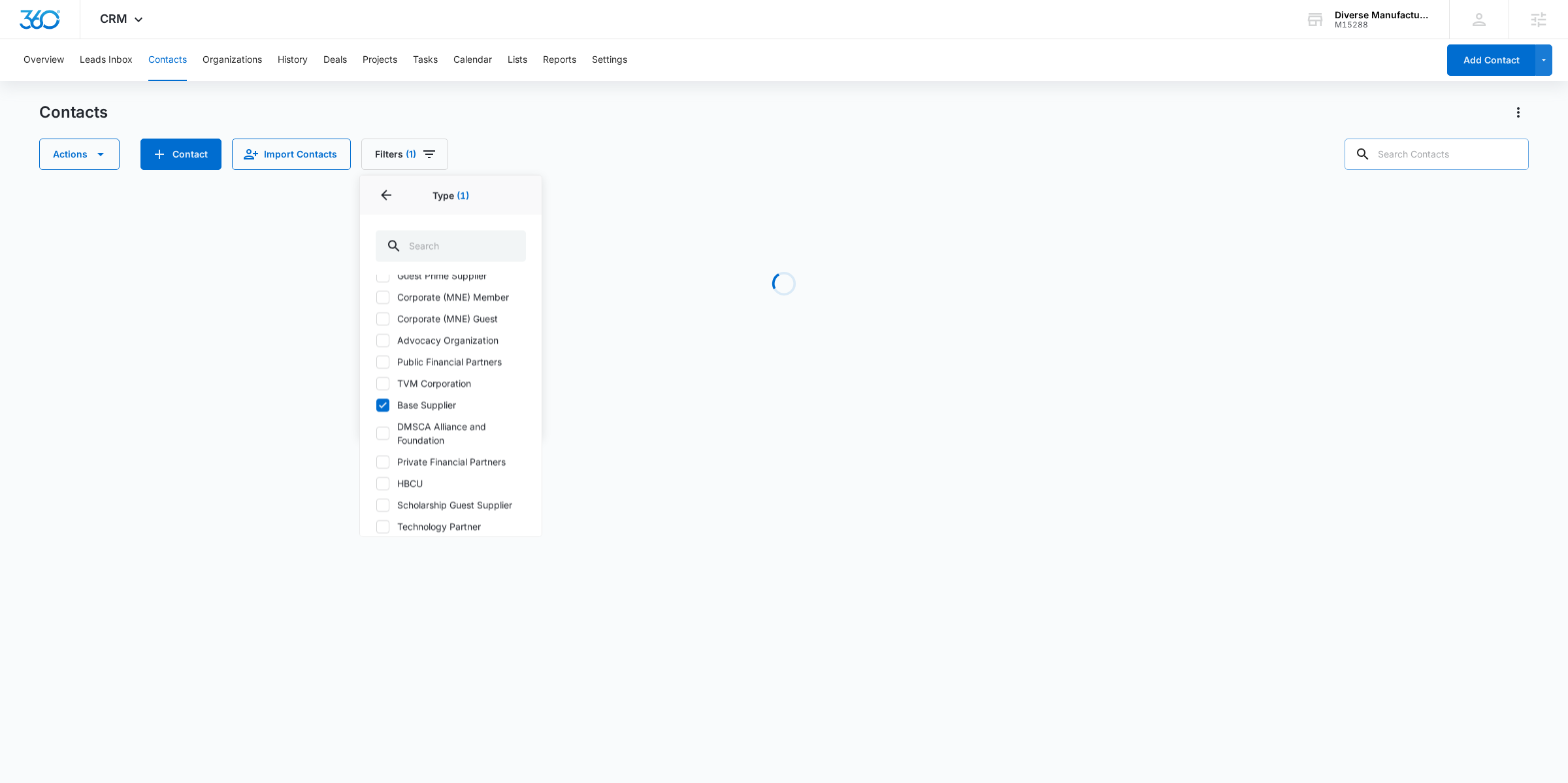
click at [412, 402] on label "Base Supplier" at bounding box center [451, 405] width 151 height 13
click at [376, 405] on input "Base Supplier" at bounding box center [376, 405] width 1 height 1
checkbox input "false"
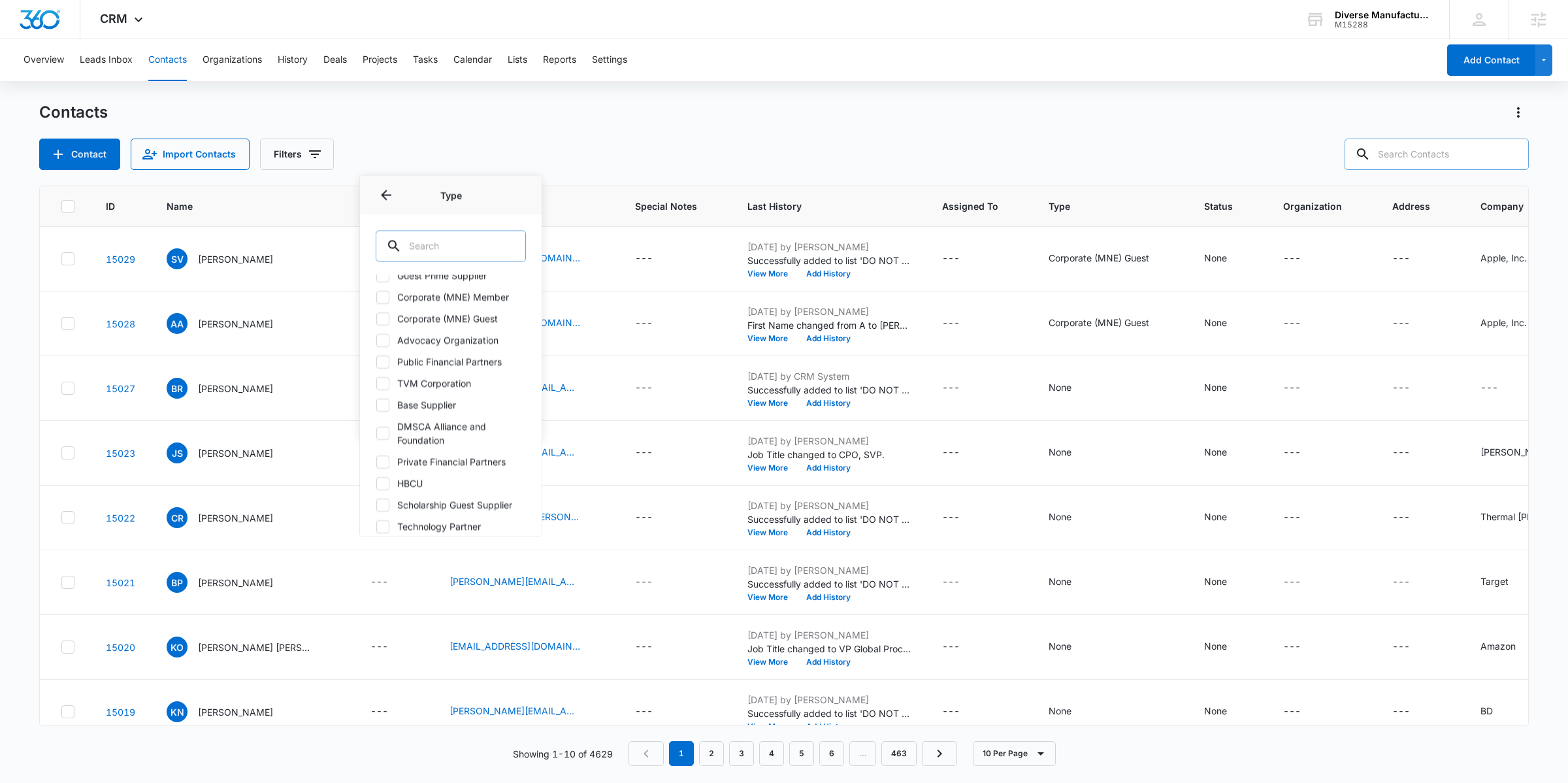
click at [420, 258] on input "text" at bounding box center [451, 247] width 151 height 31
type input "suppli"
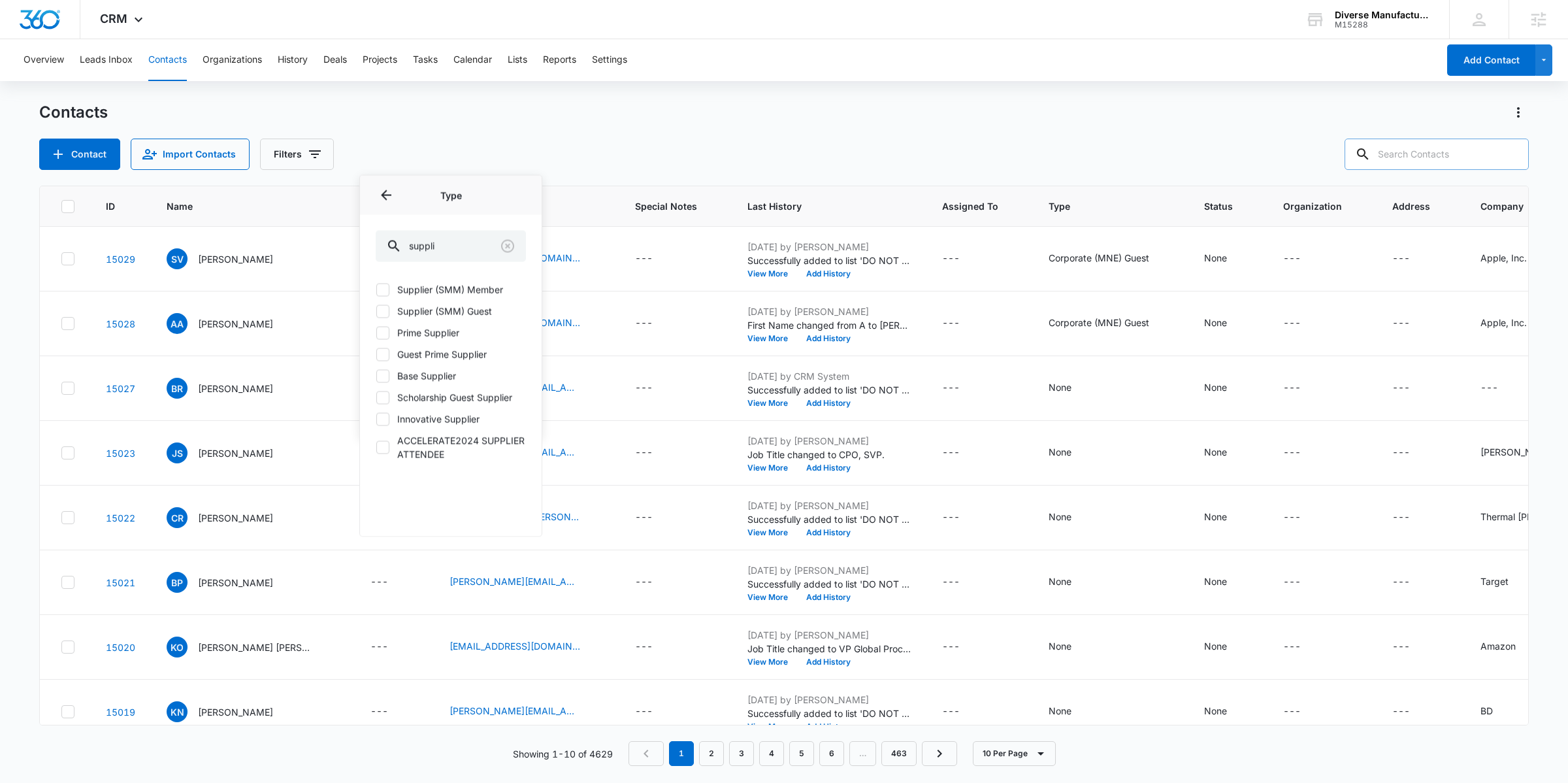
click at [423, 285] on label "Supplier (SMM) Member" at bounding box center [451, 290] width 151 height 13
click at [376, 289] on input "Supplier (SMM) Member" at bounding box center [376, 289] width 1 height 1
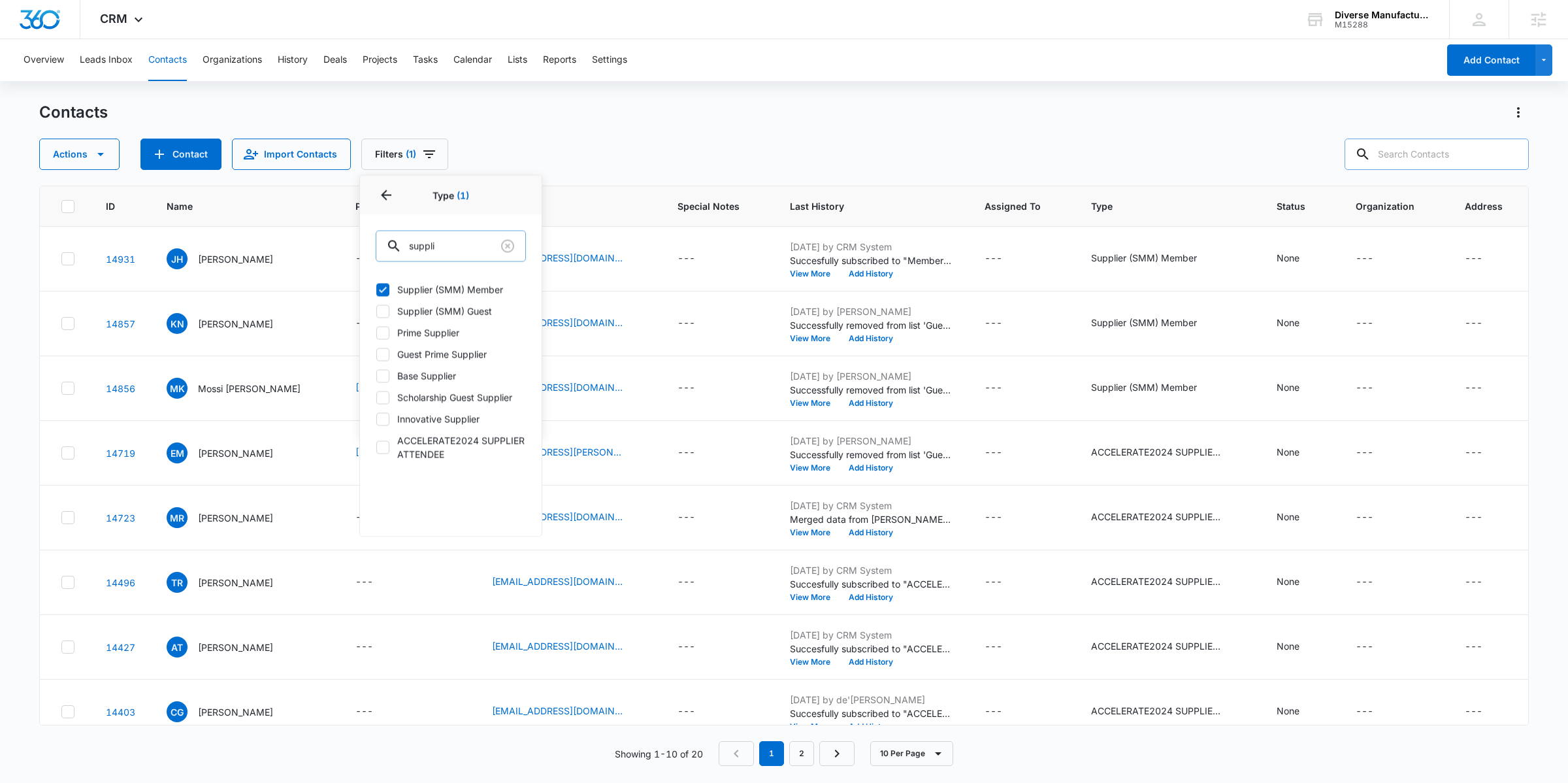
click at [469, 248] on input "suppli" at bounding box center [451, 247] width 151 height 31
click at [399, 285] on label "Supplier (SMM) Member" at bounding box center [451, 290] width 151 height 13
click at [376, 289] on input "Supplier (SMM) Member" at bounding box center [376, 289] width 1 height 1
checkbox input "false"
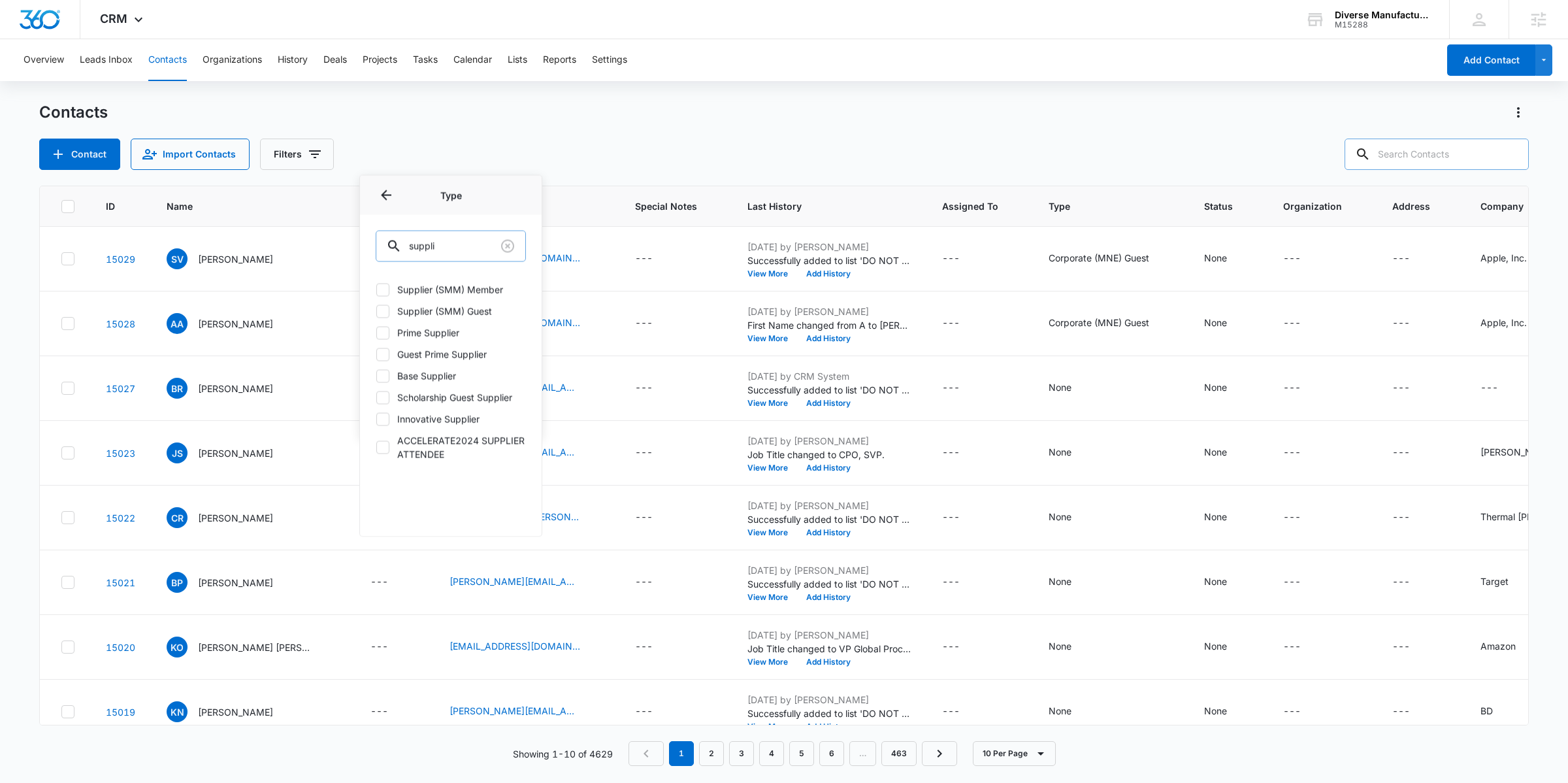
click at [432, 250] on input "suppli" at bounding box center [451, 247] width 151 height 31
type input "base"
click at [456, 286] on label "Base Supplier" at bounding box center [451, 290] width 151 height 13
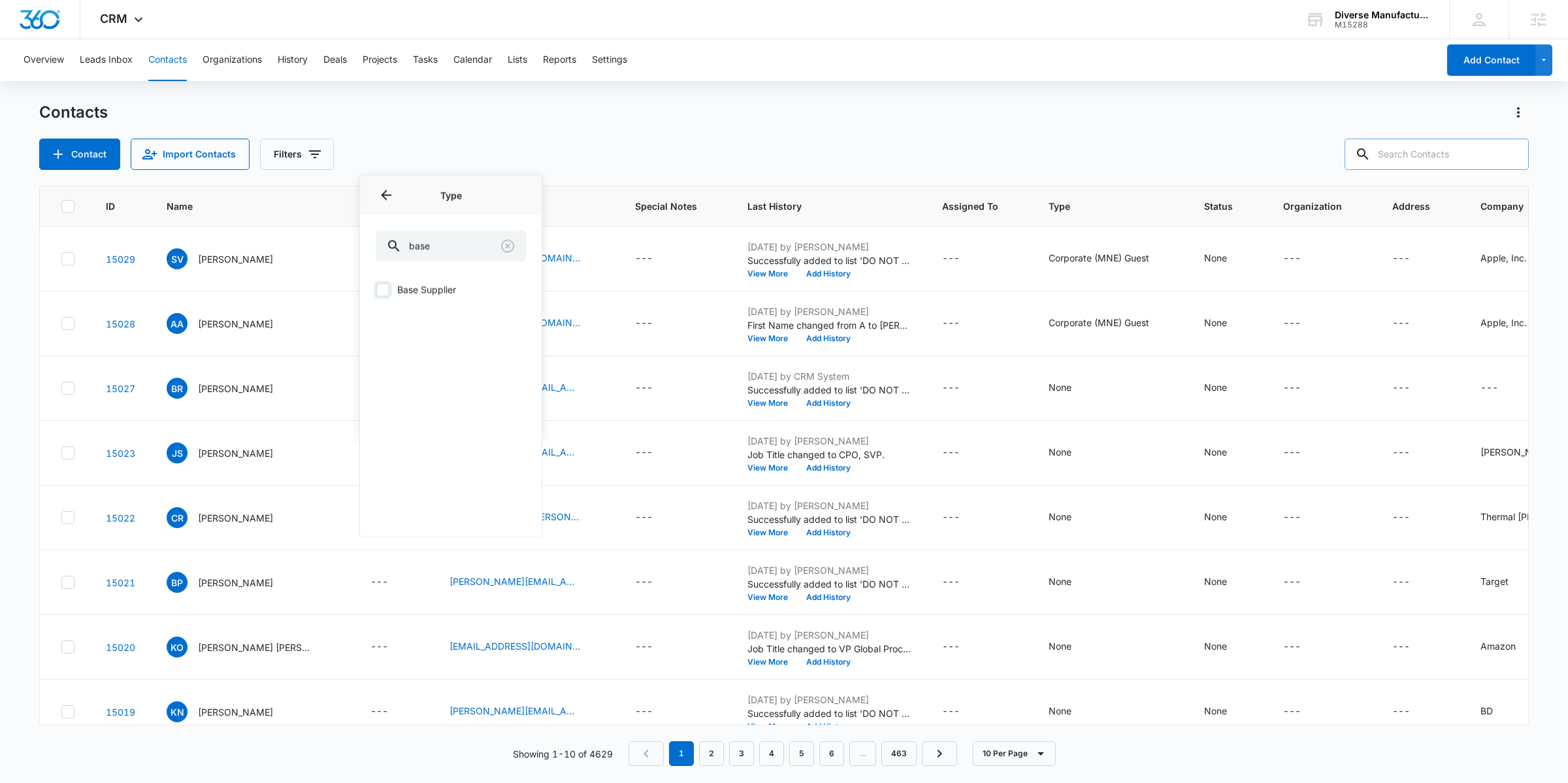
click at [376, 289] on input "Base Supplier" at bounding box center [376, 289] width 1 height 1
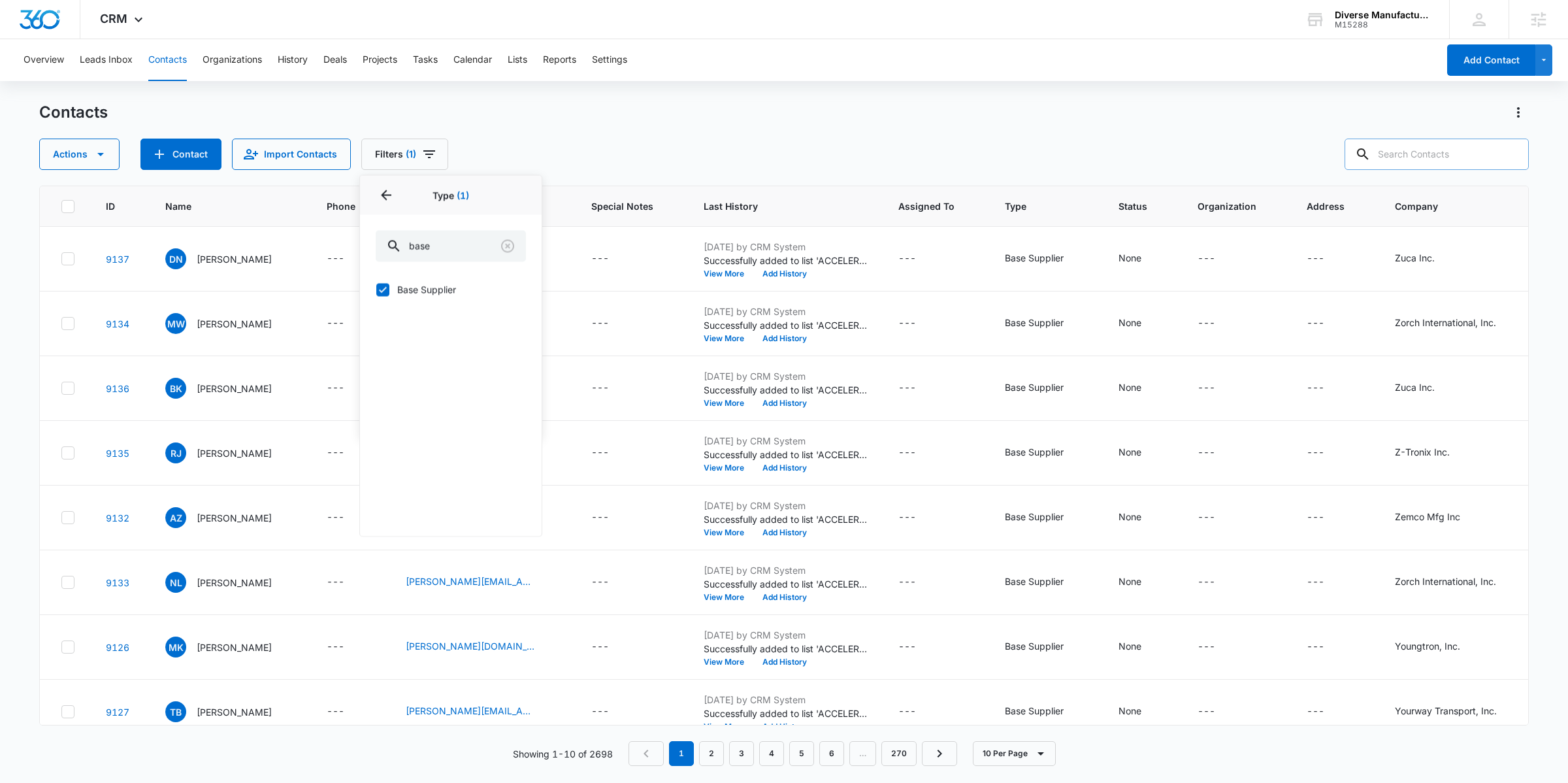
click at [406, 289] on label "Base Supplier" at bounding box center [451, 290] width 151 height 13
click at [376, 289] on input "Base Supplier" at bounding box center [376, 289] width 1 height 1
checkbox input "false"
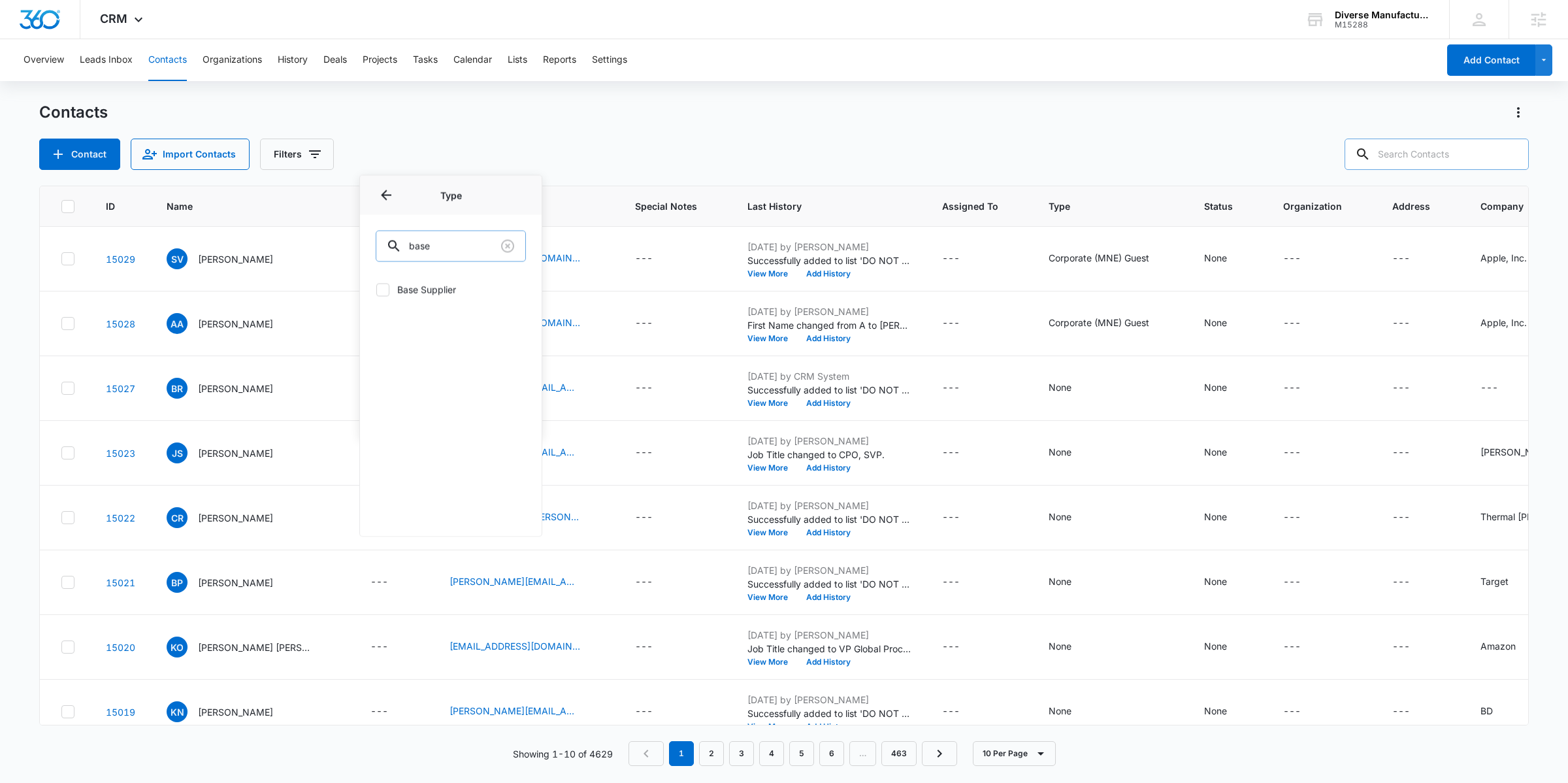
click at [465, 239] on input "base" at bounding box center [451, 247] width 151 height 31
type input "advoc"
click at [471, 292] on label "Advocacy Organization" at bounding box center [451, 290] width 151 height 13
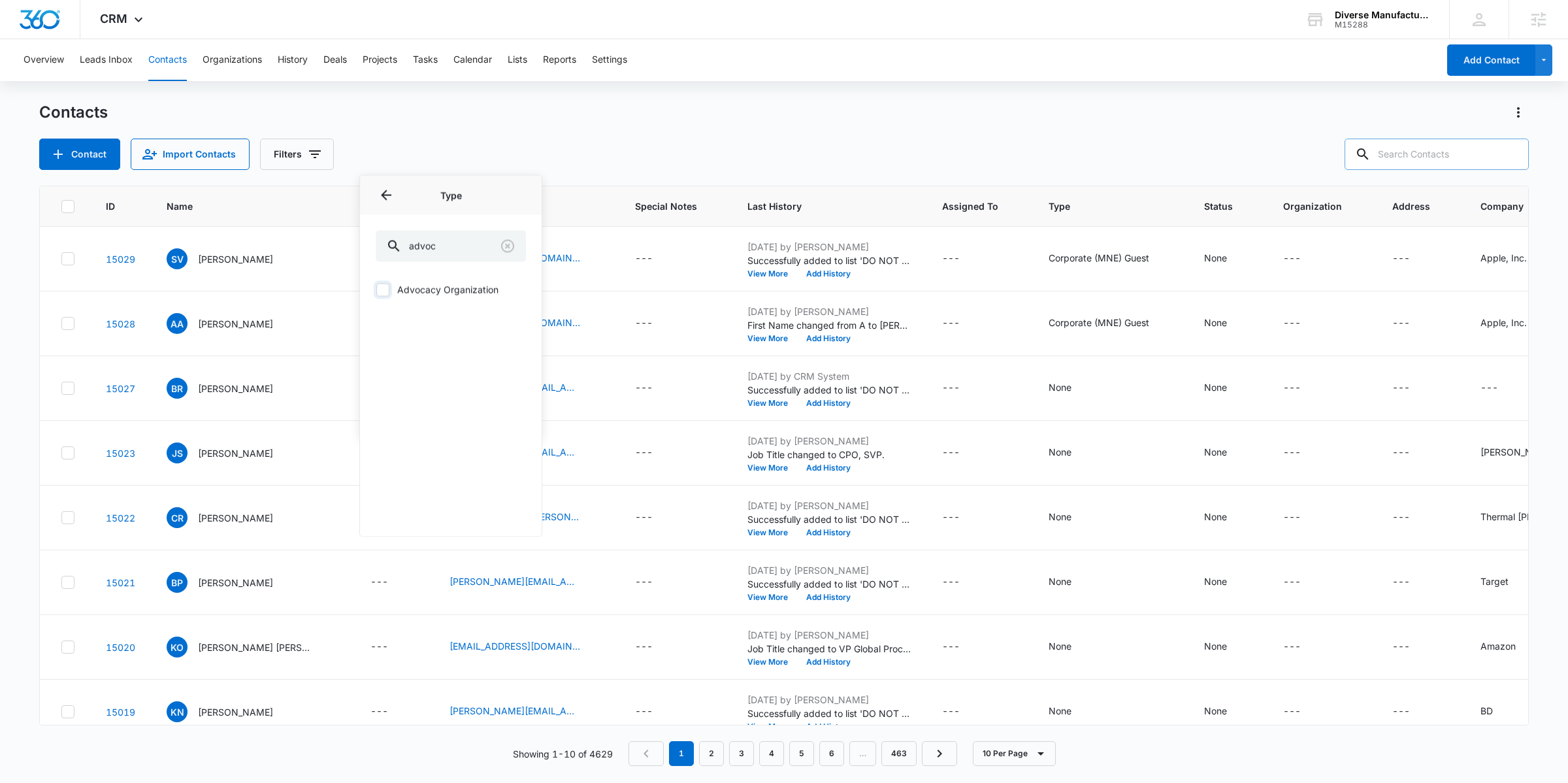
click at [376, 290] on input "Advocacy Organization" at bounding box center [376, 289] width 1 height 1
checkbox input "true"
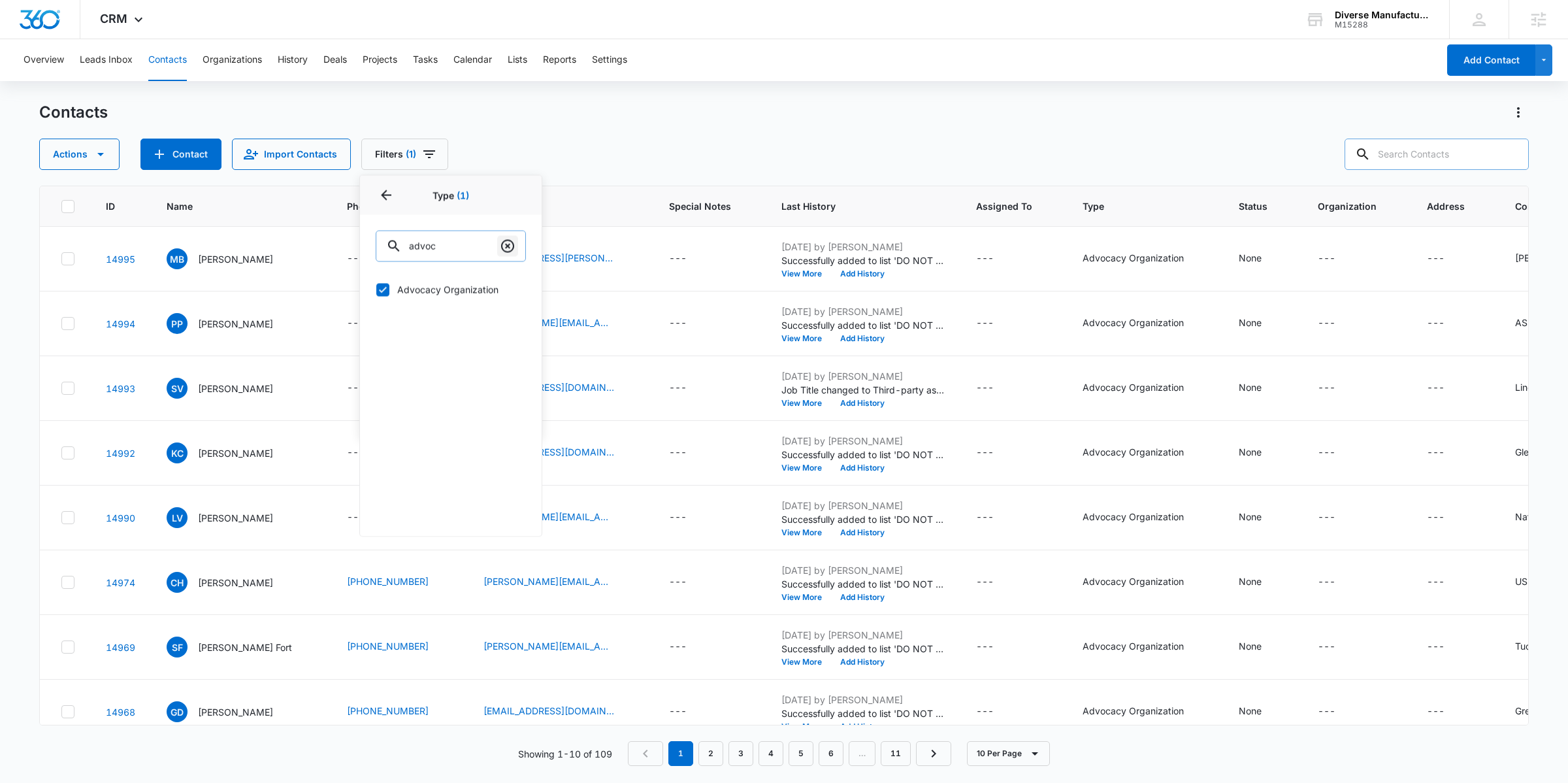
click at [507, 244] on icon "Clear" at bounding box center [507, 246] width 16 height 16
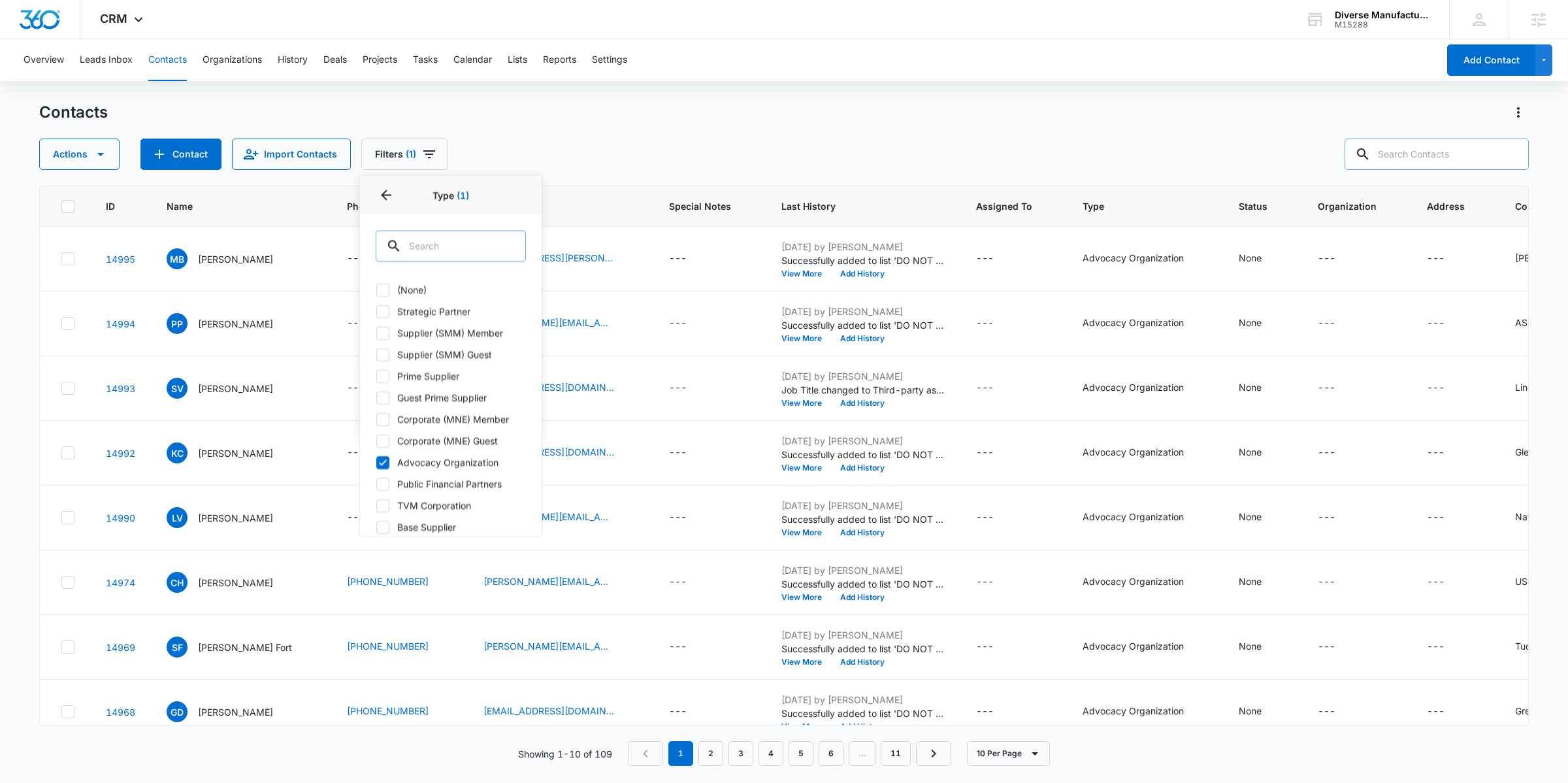
click at [478, 248] on input "text" at bounding box center [451, 247] width 151 height 31
click at [429, 457] on label "Advocacy Organization" at bounding box center [451, 462] width 151 height 13
click at [376, 462] on input "Advocacy Organization" at bounding box center [376, 462] width 1 height 1
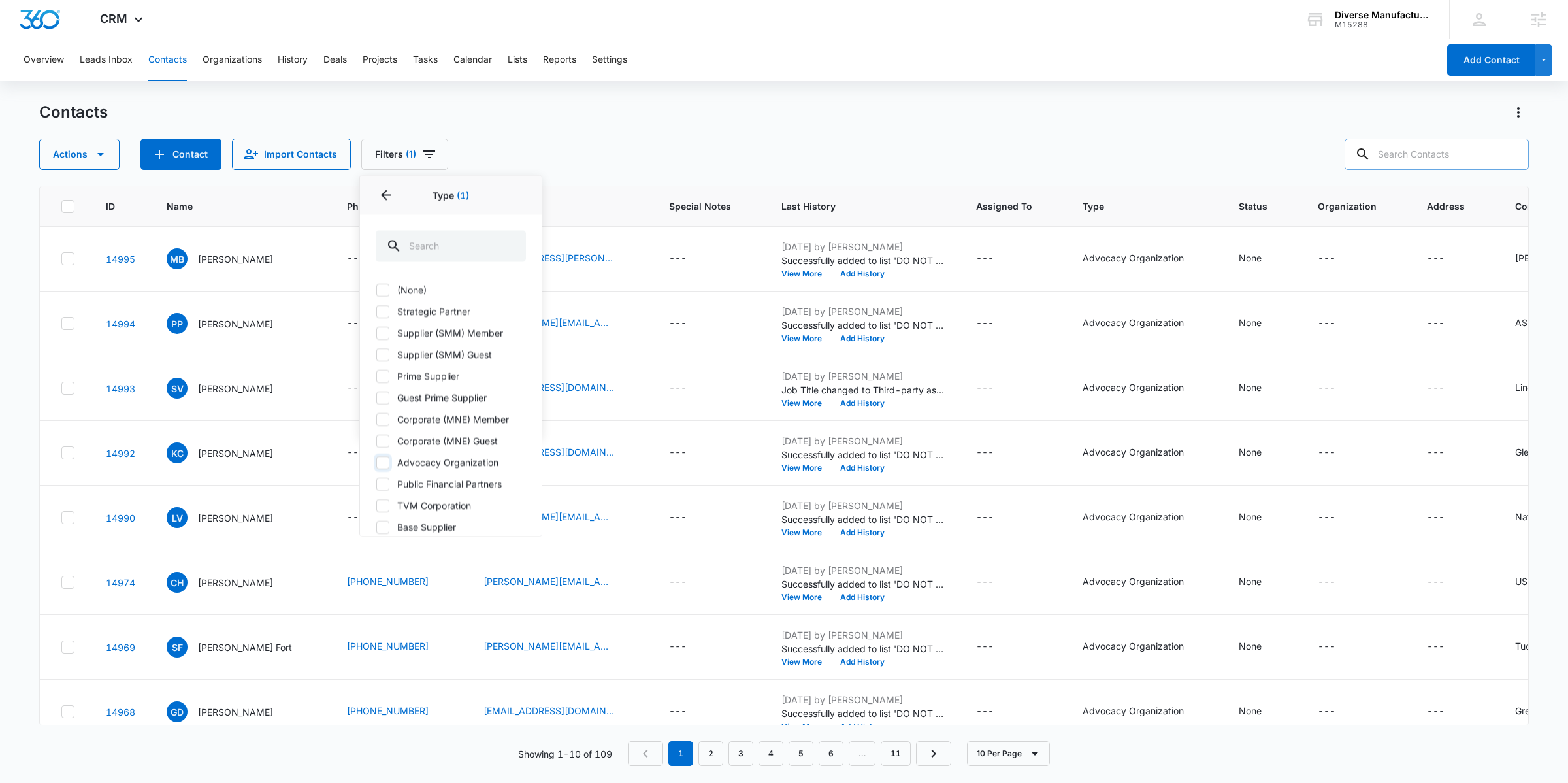
checkbox input "false"
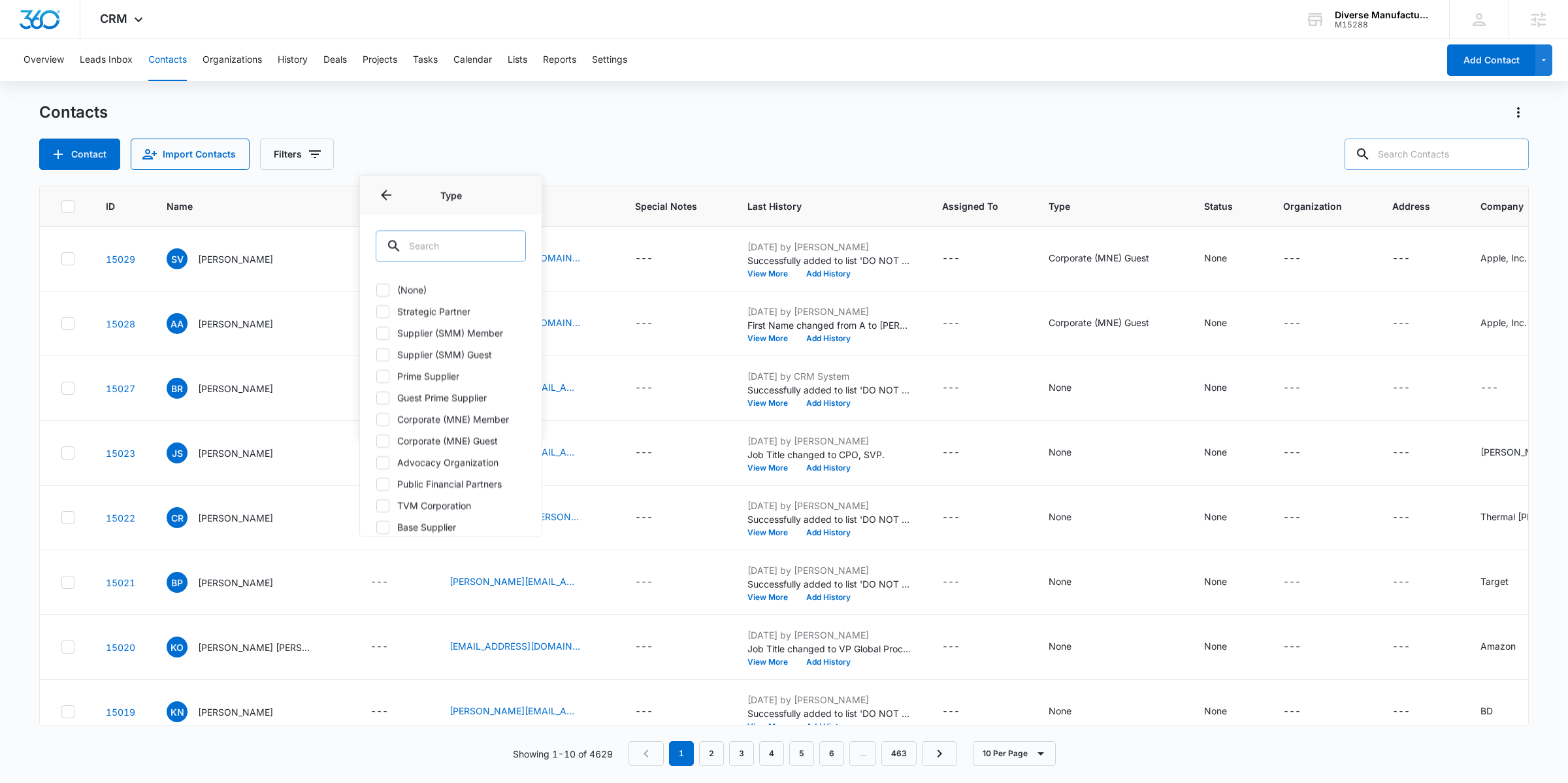
click at [434, 241] on input "text" at bounding box center [451, 247] width 151 height 31
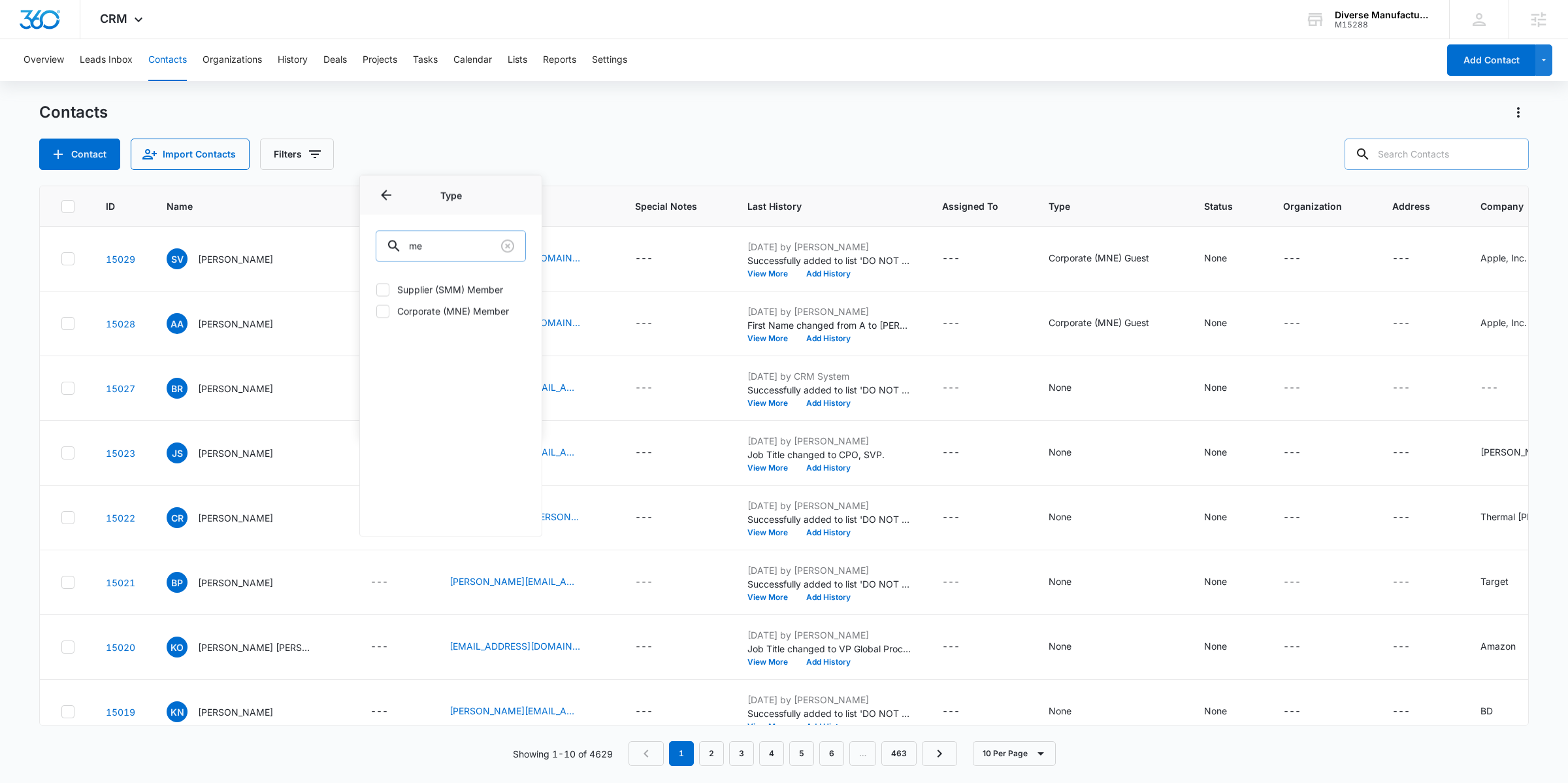
type input "m"
type input "guest"
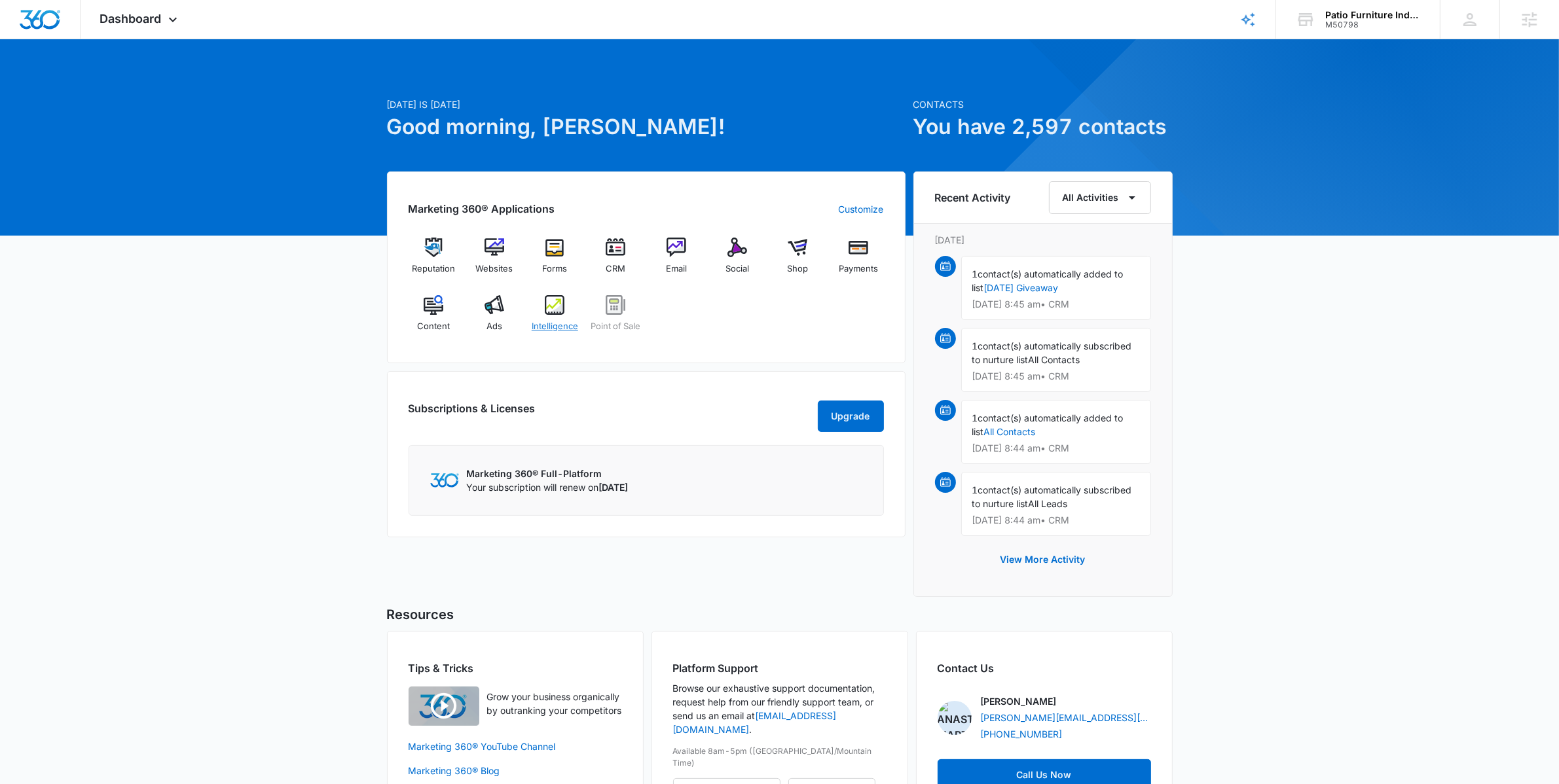
click at [565, 308] on div "Intelligence" at bounding box center [555, 318] width 50 height 47
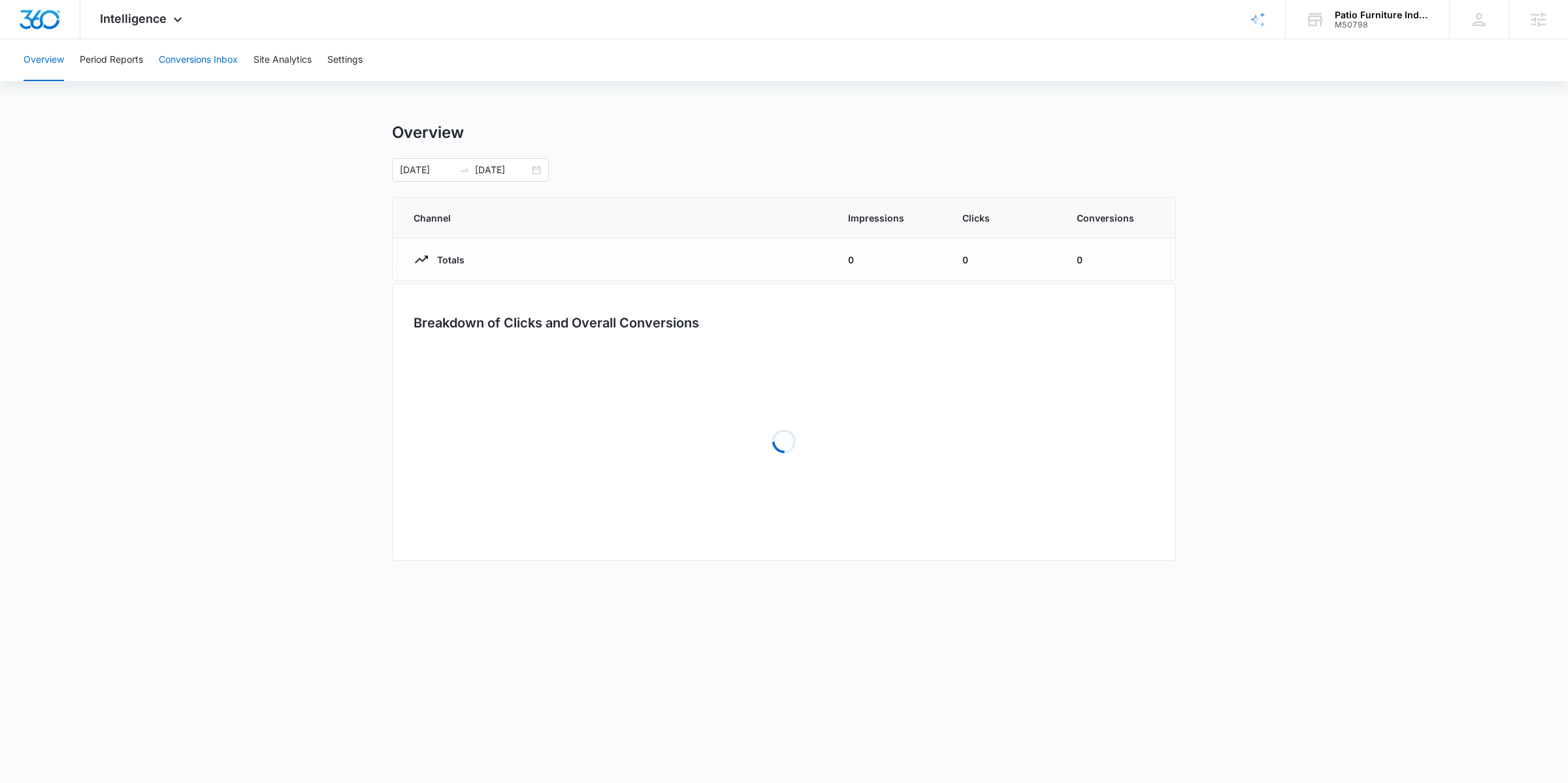
click at [190, 54] on button "Conversions Inbox" at bounding box center [199, 60] width 79 height 42
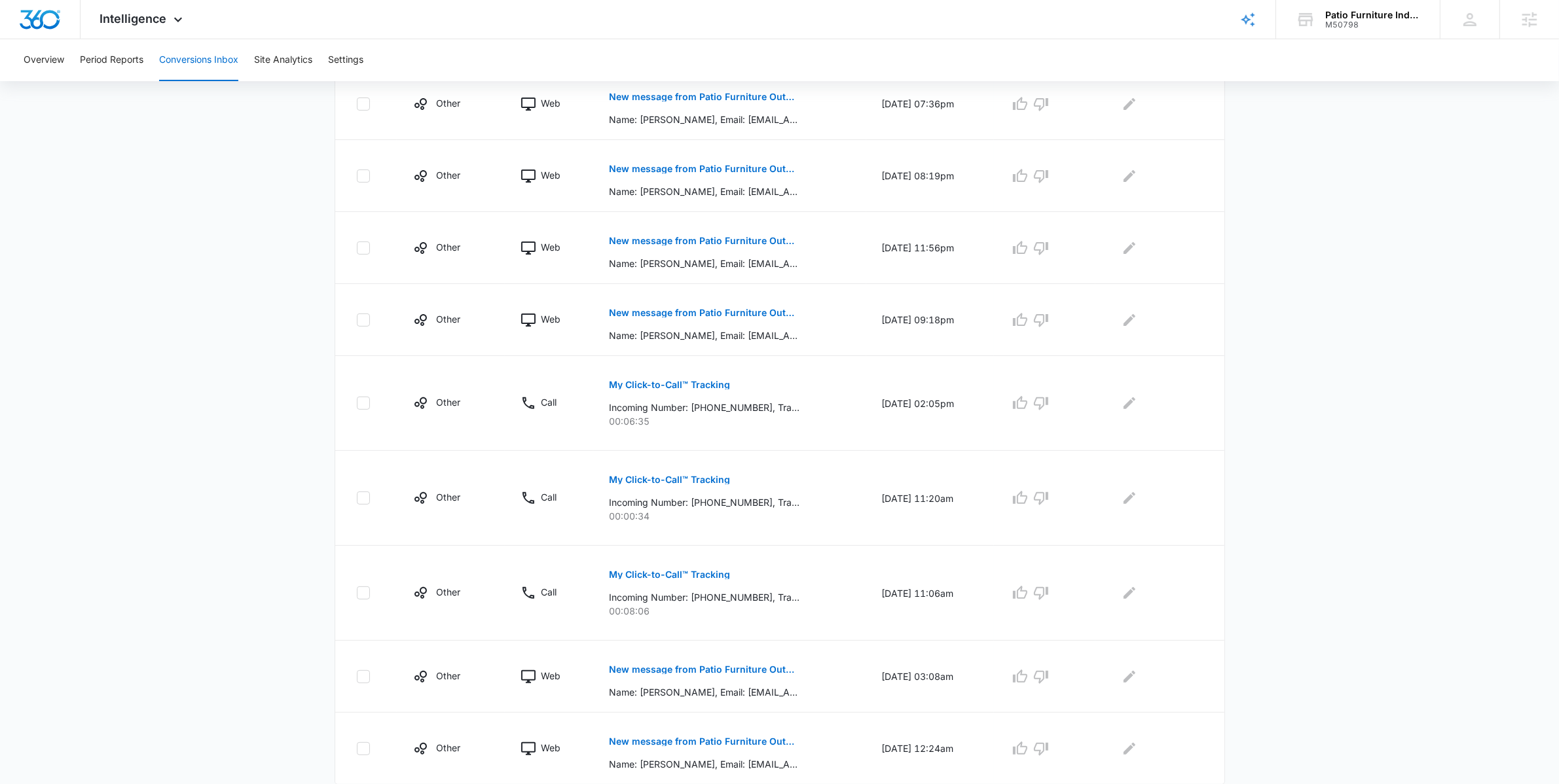
scroll to position [458, 0]
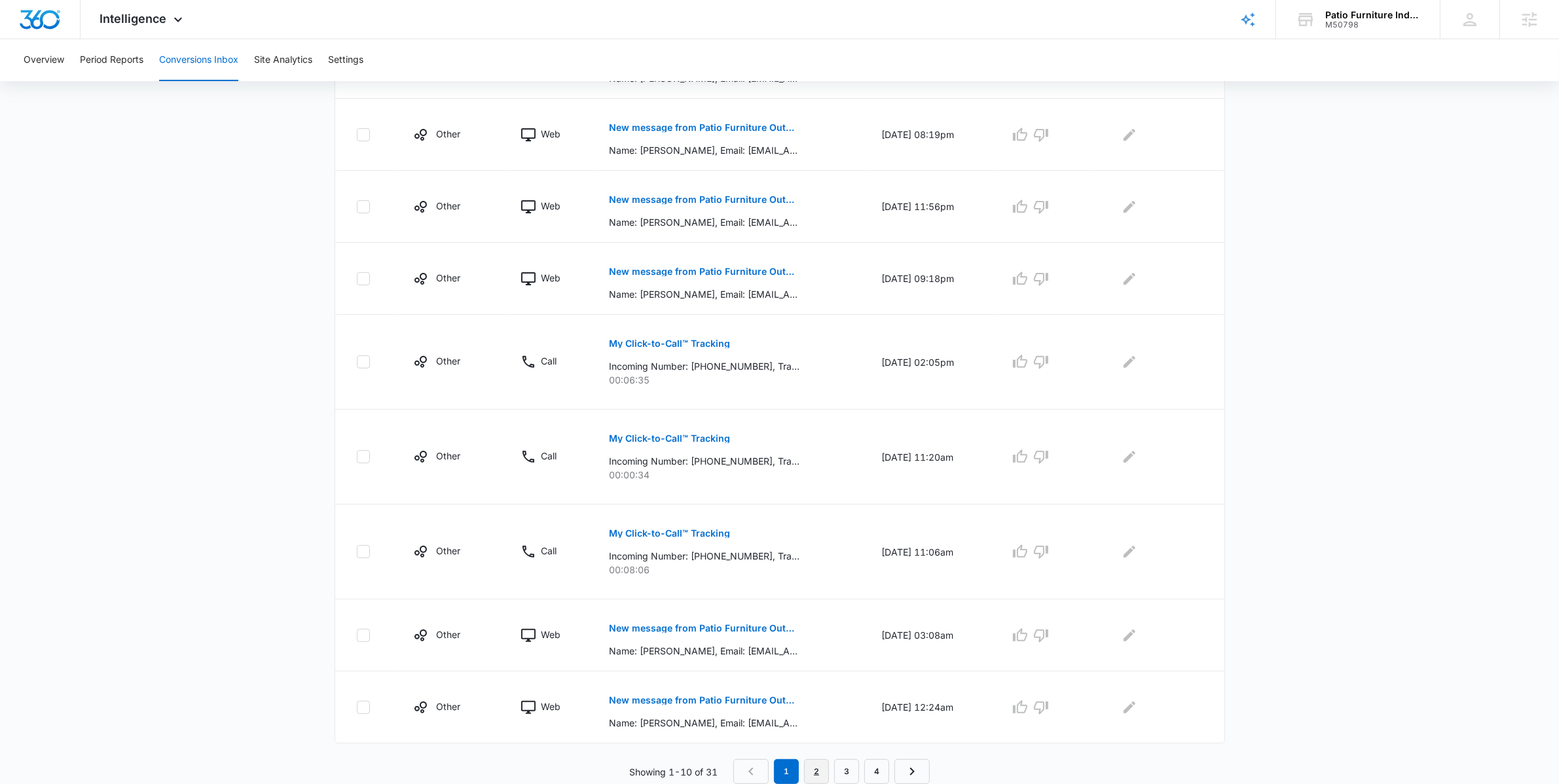
click at [817, 770] on link "2" at bounding box center [816, 771] width 25 height 25
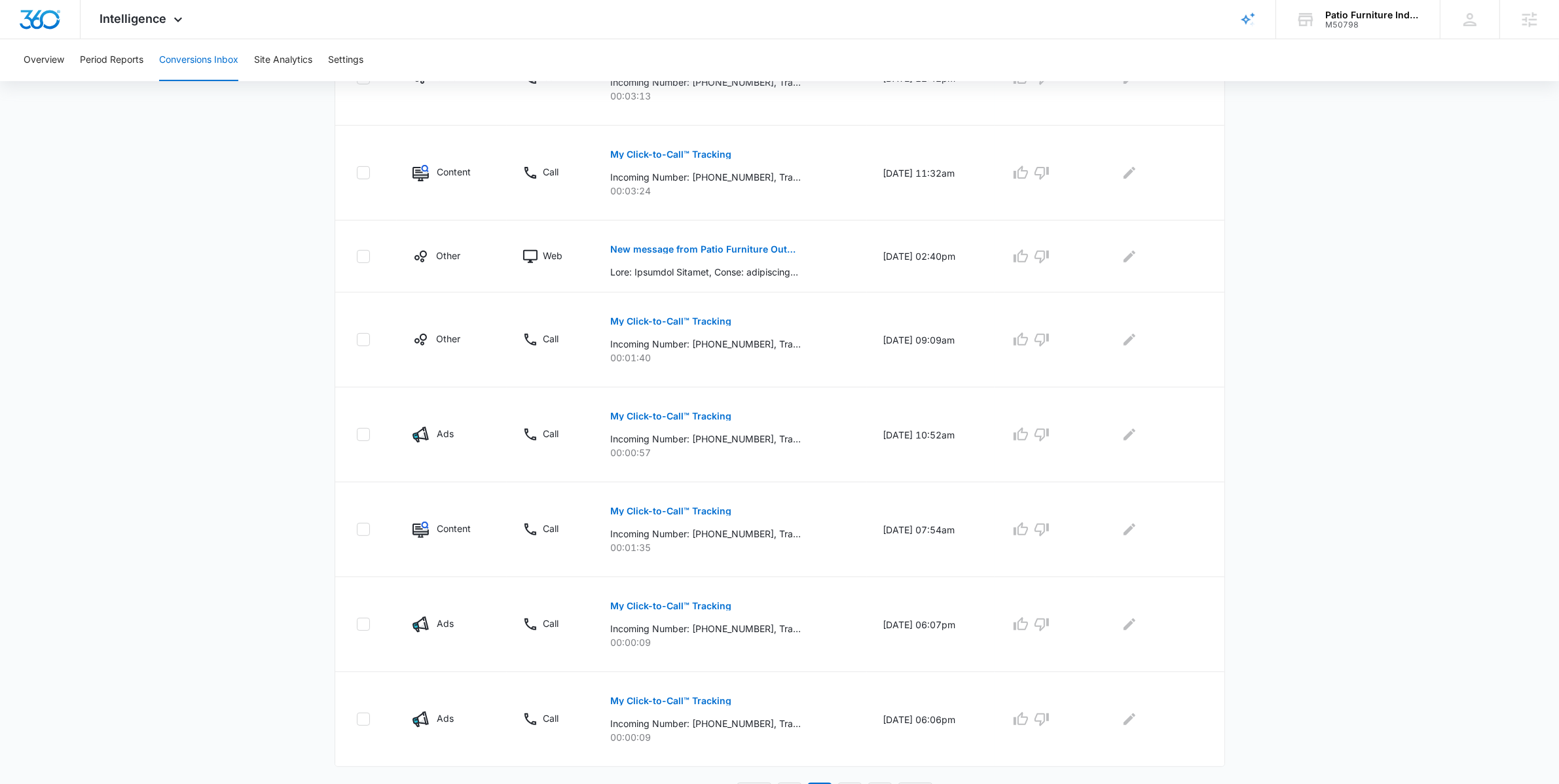
scroll to position [596, 0]
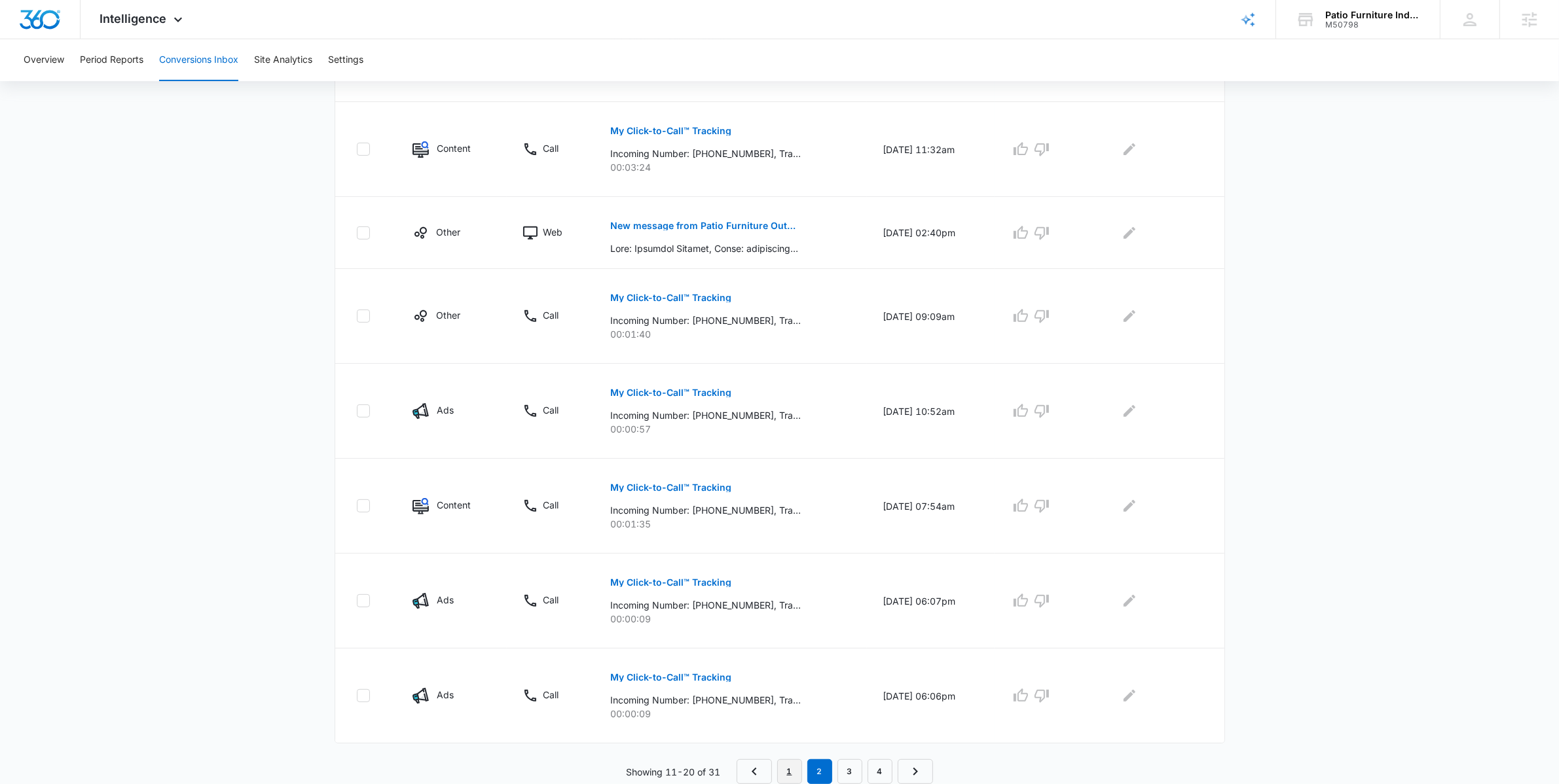
click at [796, 773] on link "1" at bounding box center [789, 771] width 25 height 25
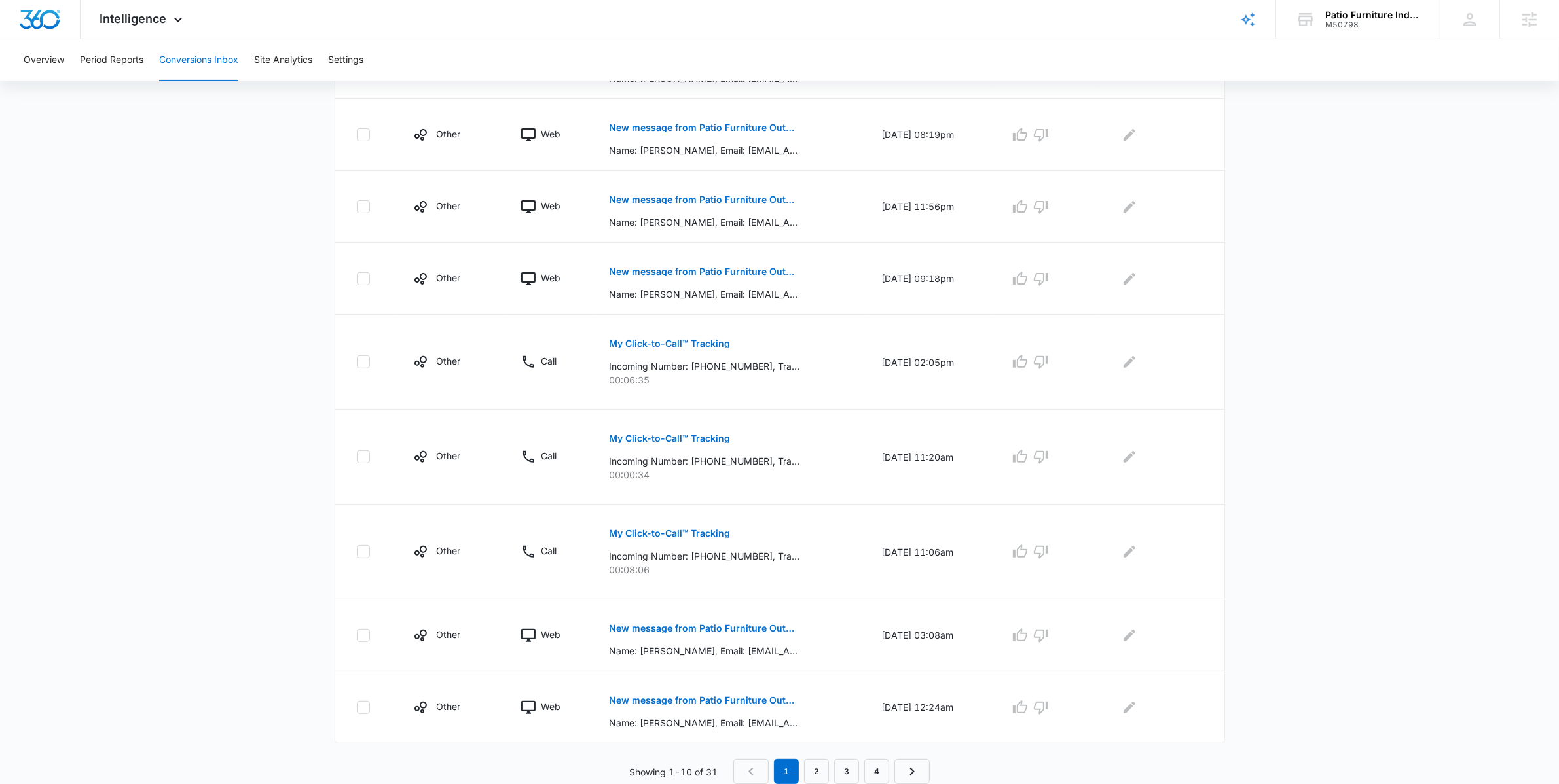
scroll to position [458, 0]
click at [819, 775] on link "2" at bounding box center [816, 771] width 25 height 25
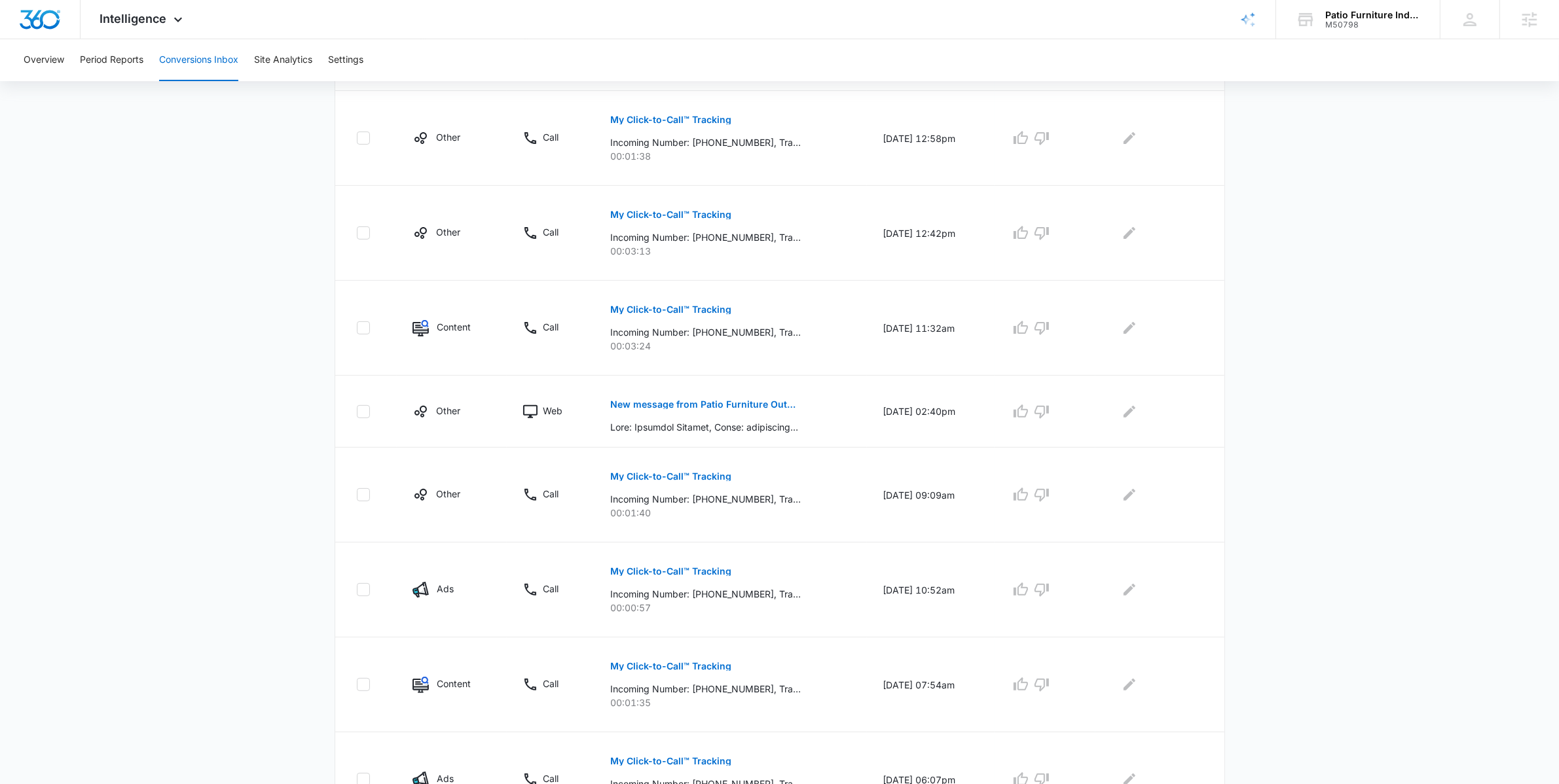
scroll to position [433, 0]
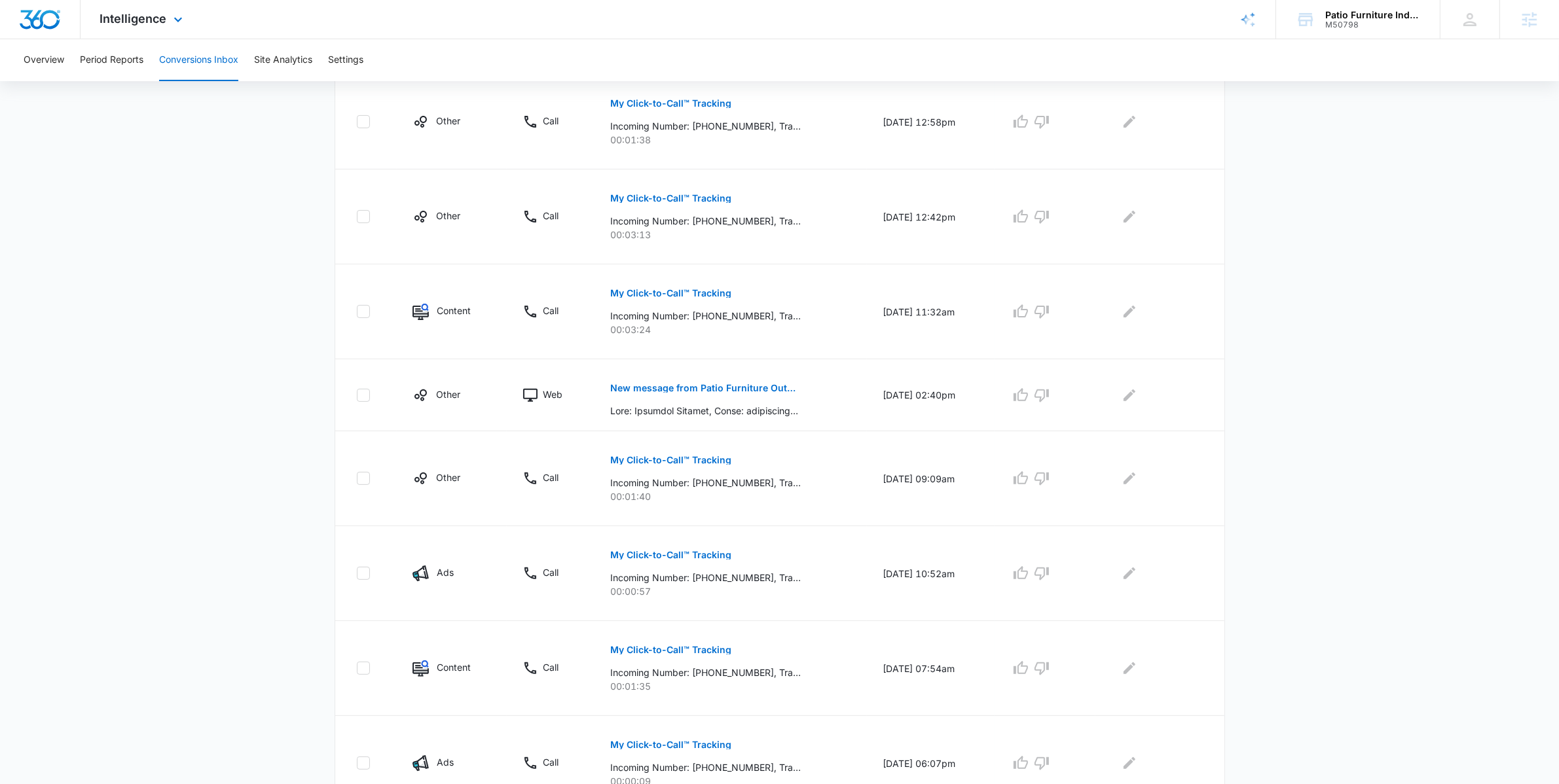
click at [46, 24] on img "Dashboard" at bounding box center [40, 20] width 42 height 20
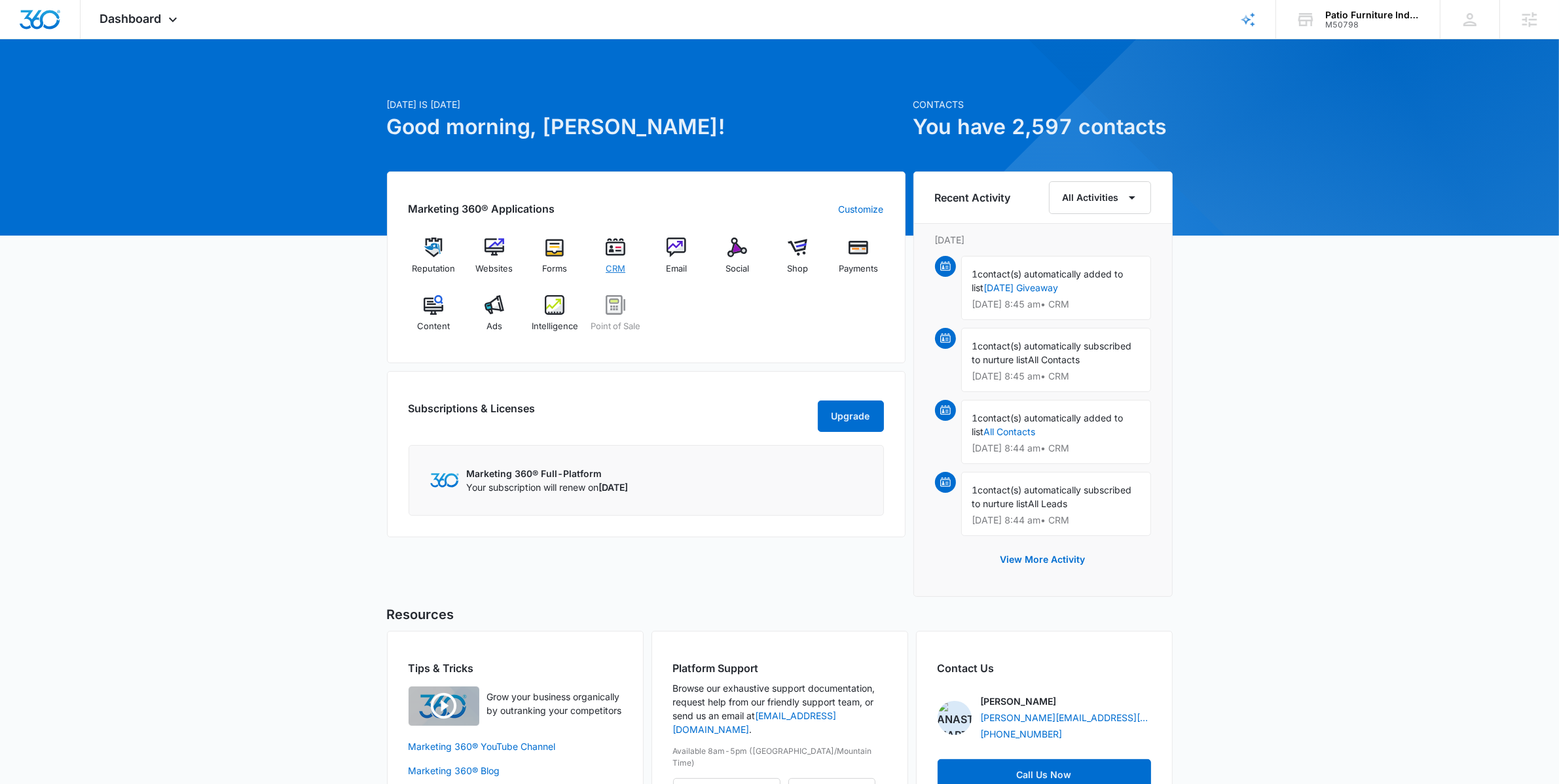
click at [625, 257] on div "CRM" at bounding box center [615, 261] width 50 height 47
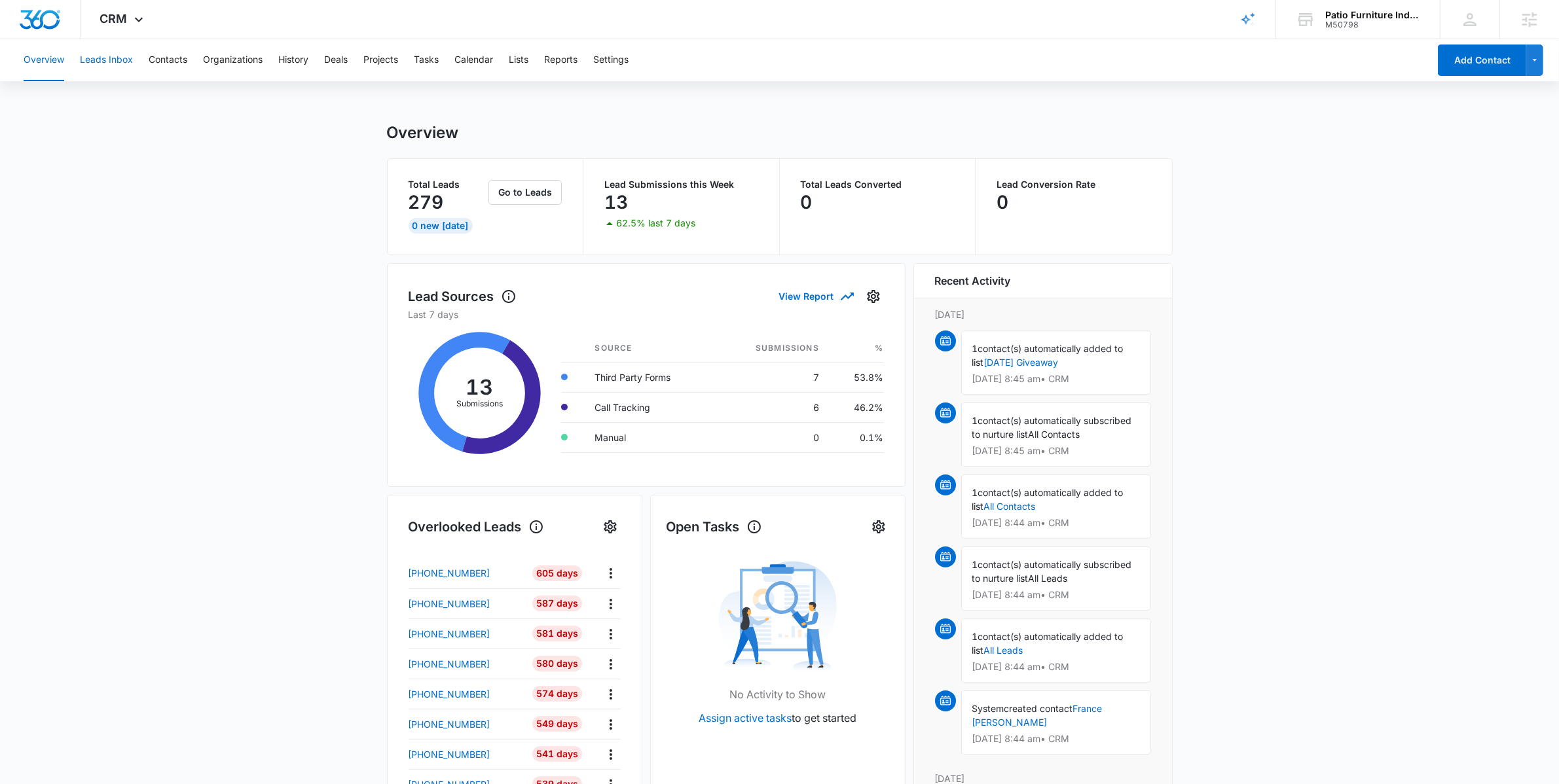
click at [113, 50] on button "Leads Inbox" at bounding box center [106, 60] width 53 height 42
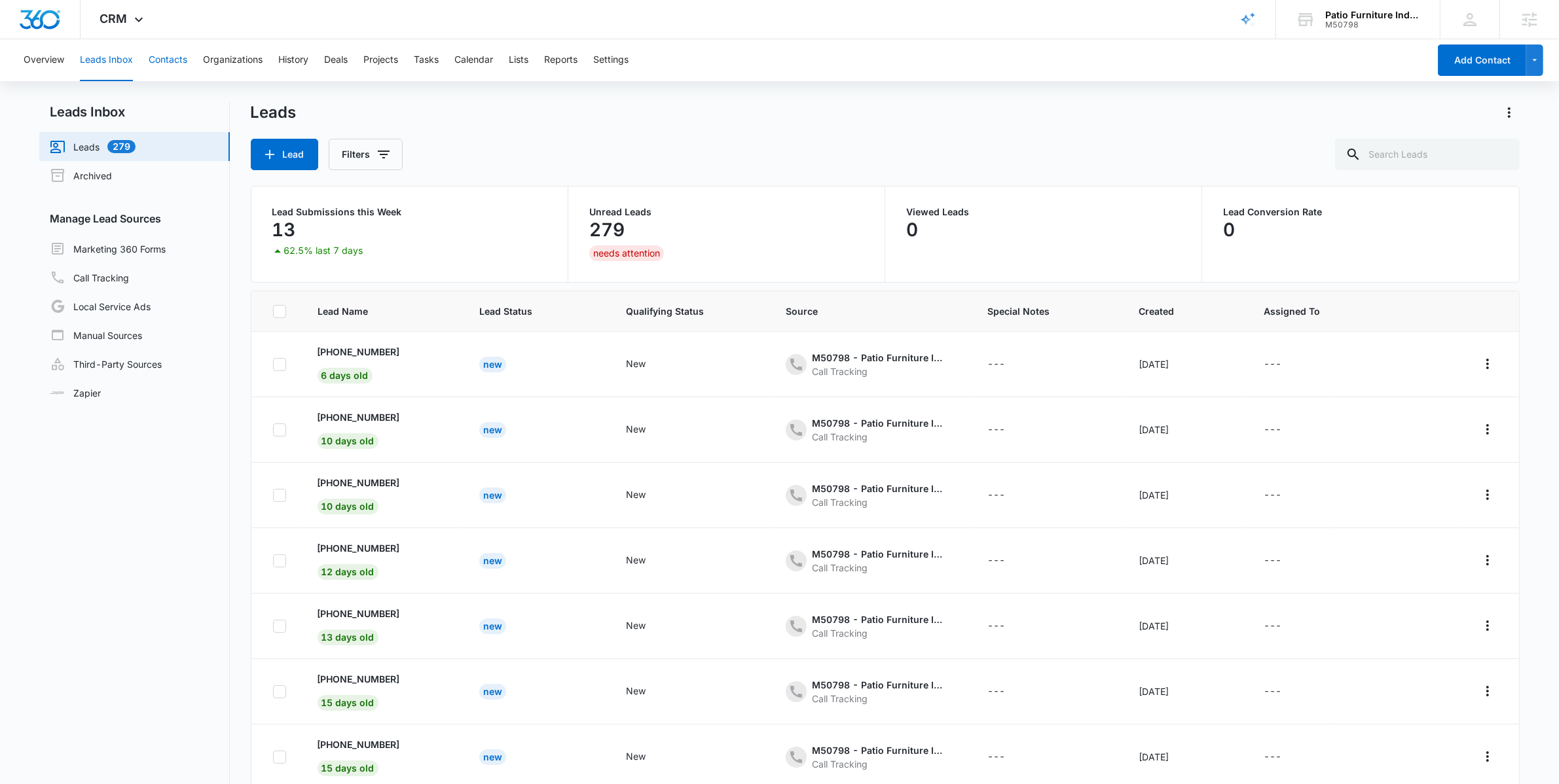
click at [153, 71] on button "Contacts" at bounding box center [167, 60] width 38 height 42
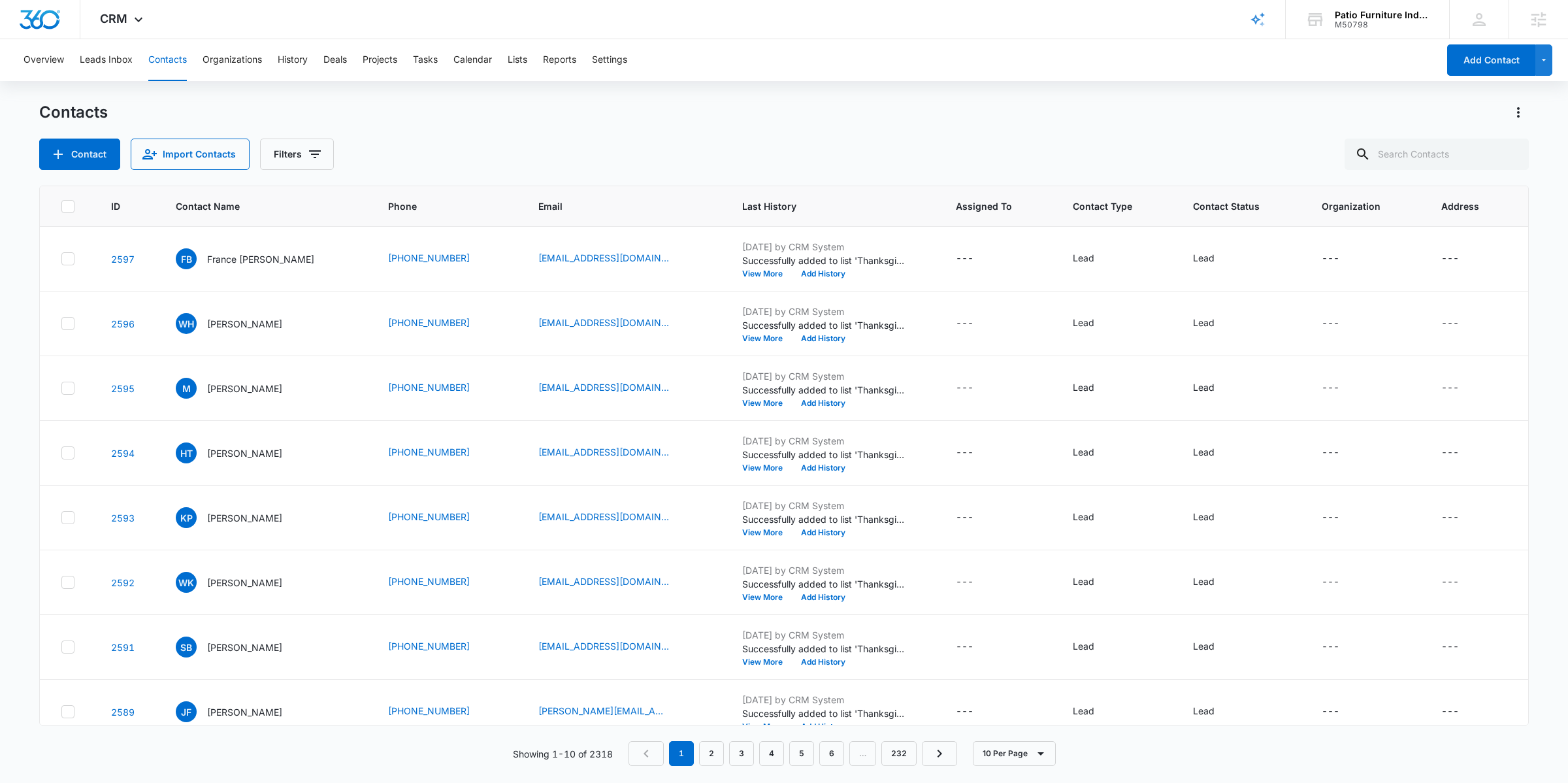
click at [754, 102] on div "Contacts" at bounding box center [784, 112] width 1490 height 21
click at [1471, 145] on input "text" at bounding box center [1437, 154] width 184 height 31
type input "deana"
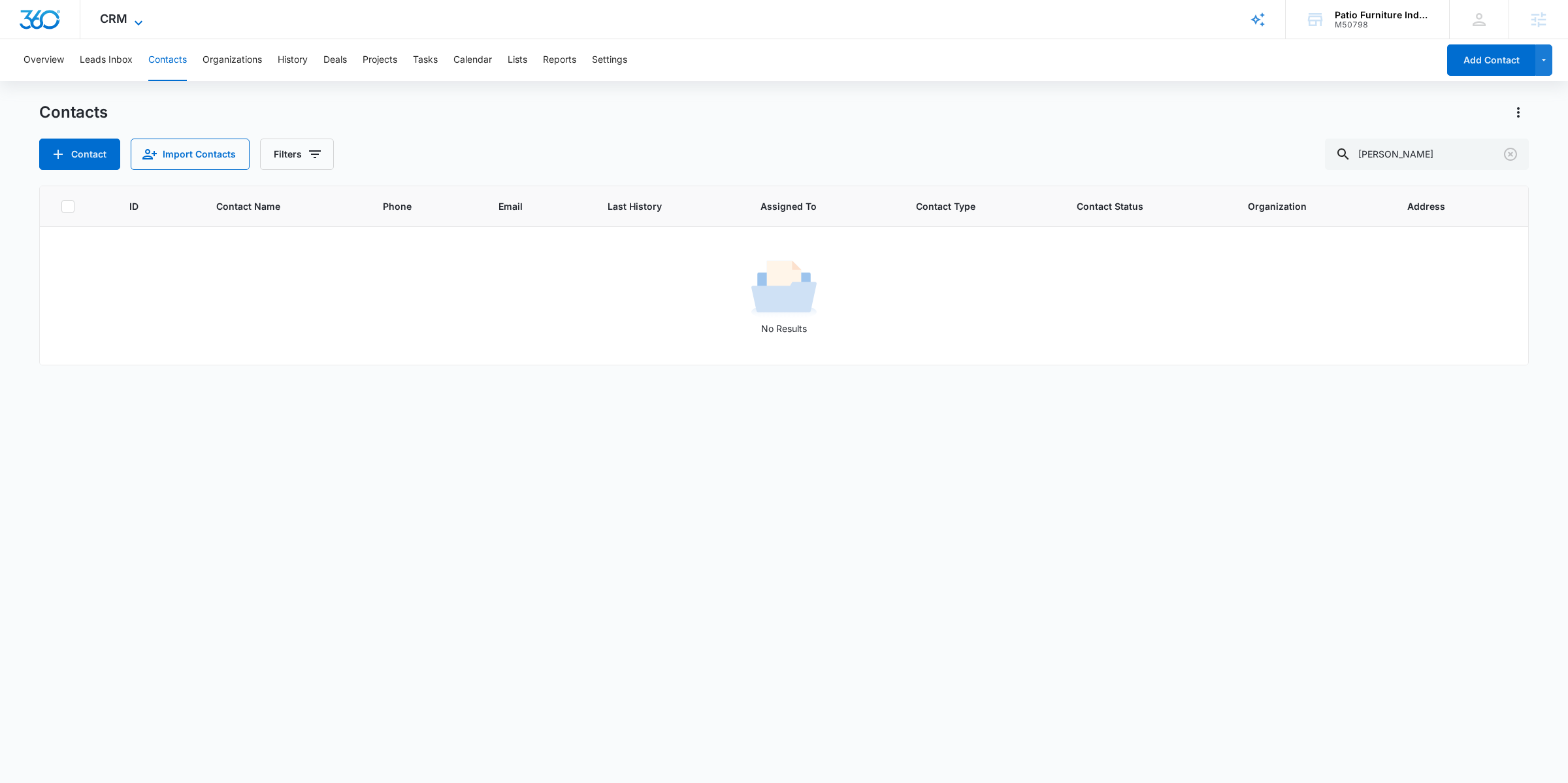
click at [121, 18] on span "CRM" at bounding box center [113, 19] width 28 height 13
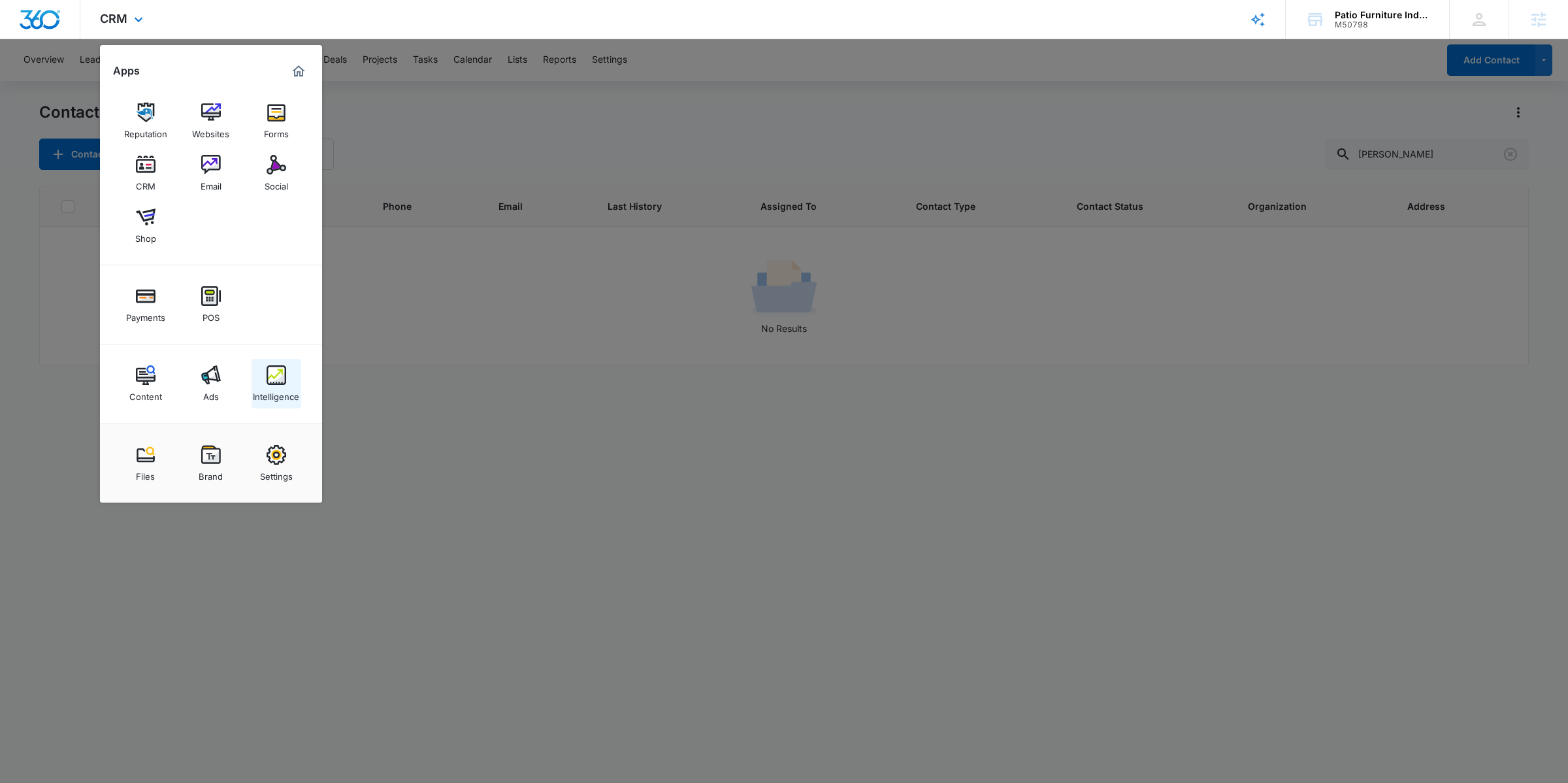
click at [272, 364] on link "Intelligence" at bounding box center [276, 384] width 49 height 49
